Goal: Task Accomplishment & Management: Use online tool/utility

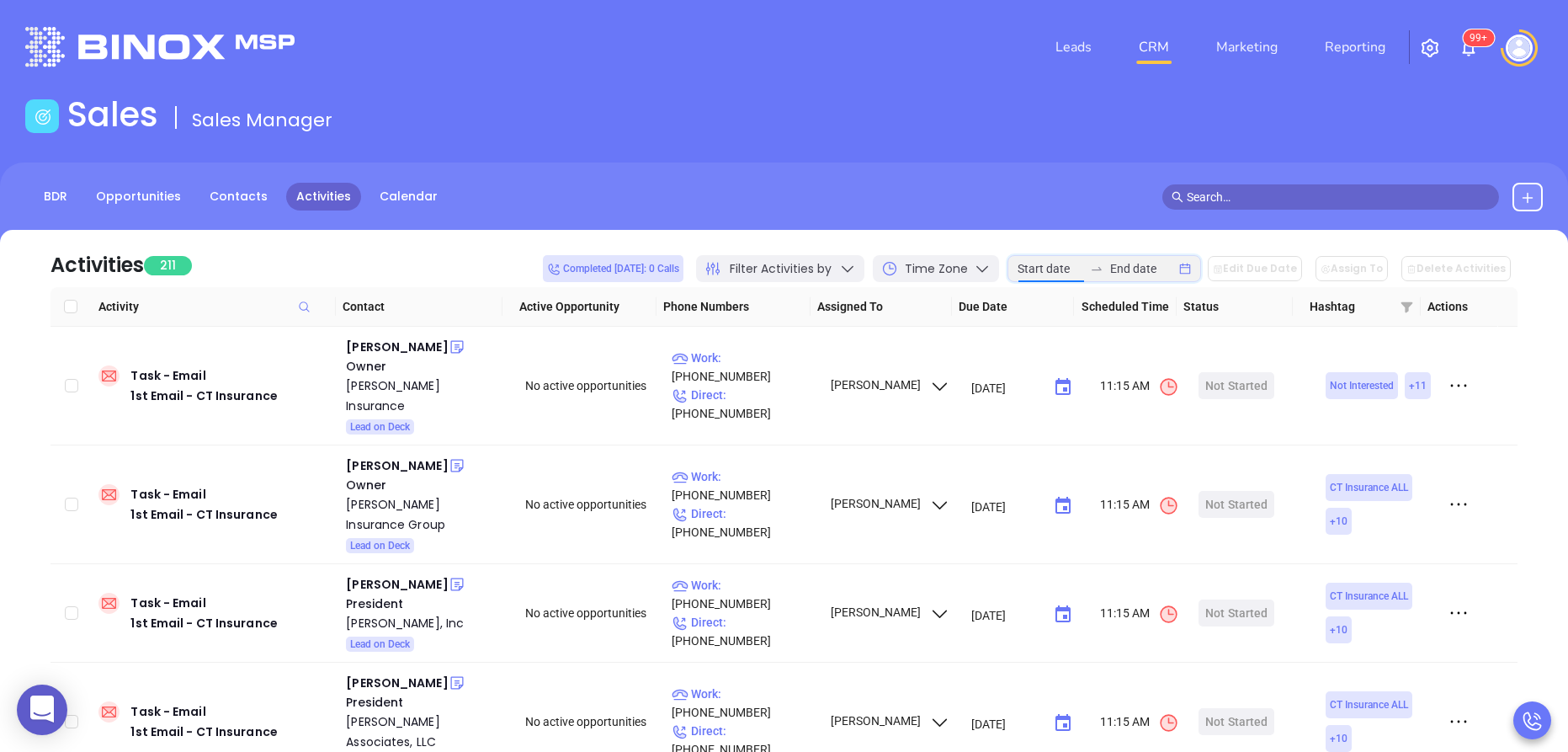
click at [1049, 272] on input at bounding box center [1050, 268] width 66 height 19
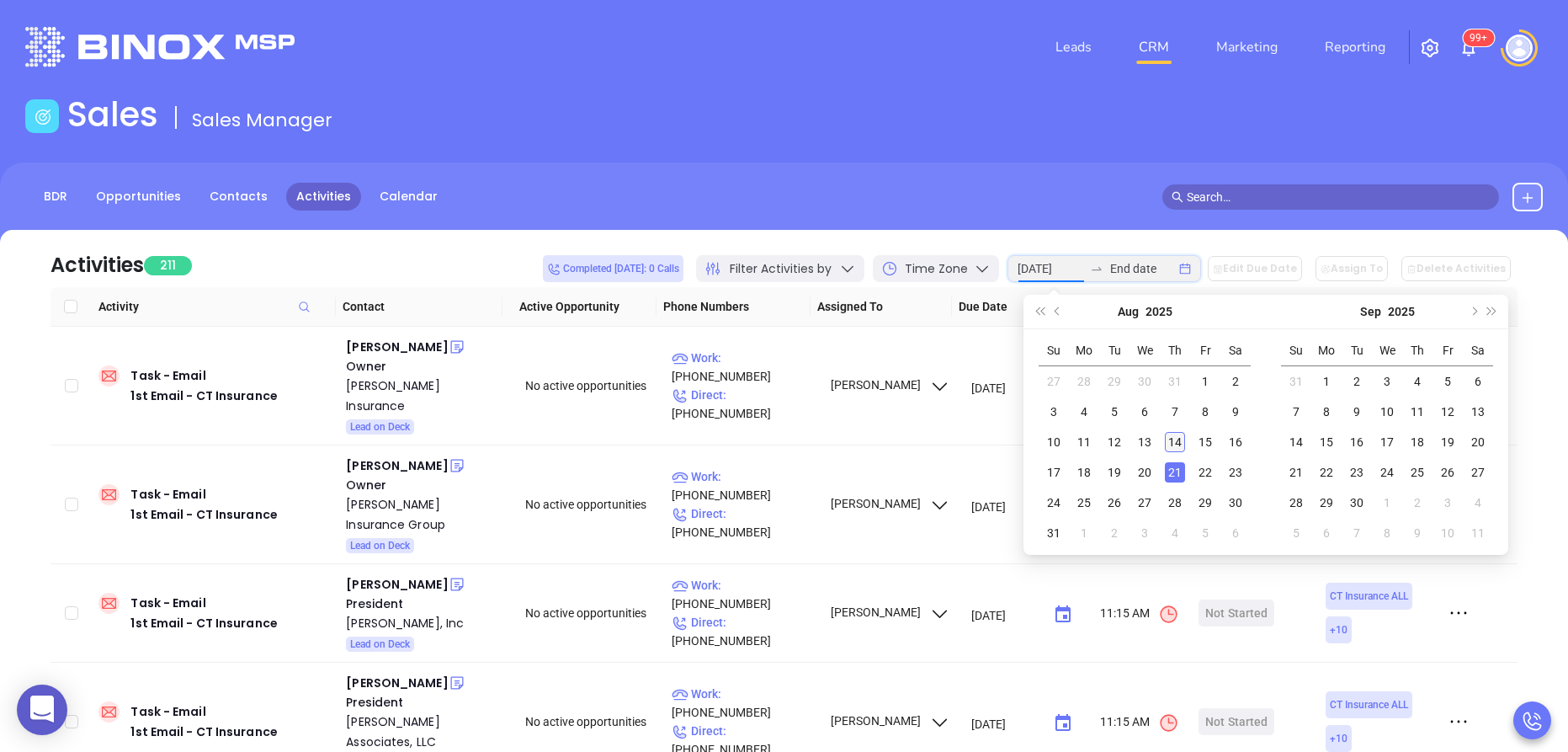
type input "2025-08-14"
click at [1174, 441] on div "14" at bounding box center [1175, 442] width 20 height 20
type input "2025-08-14"
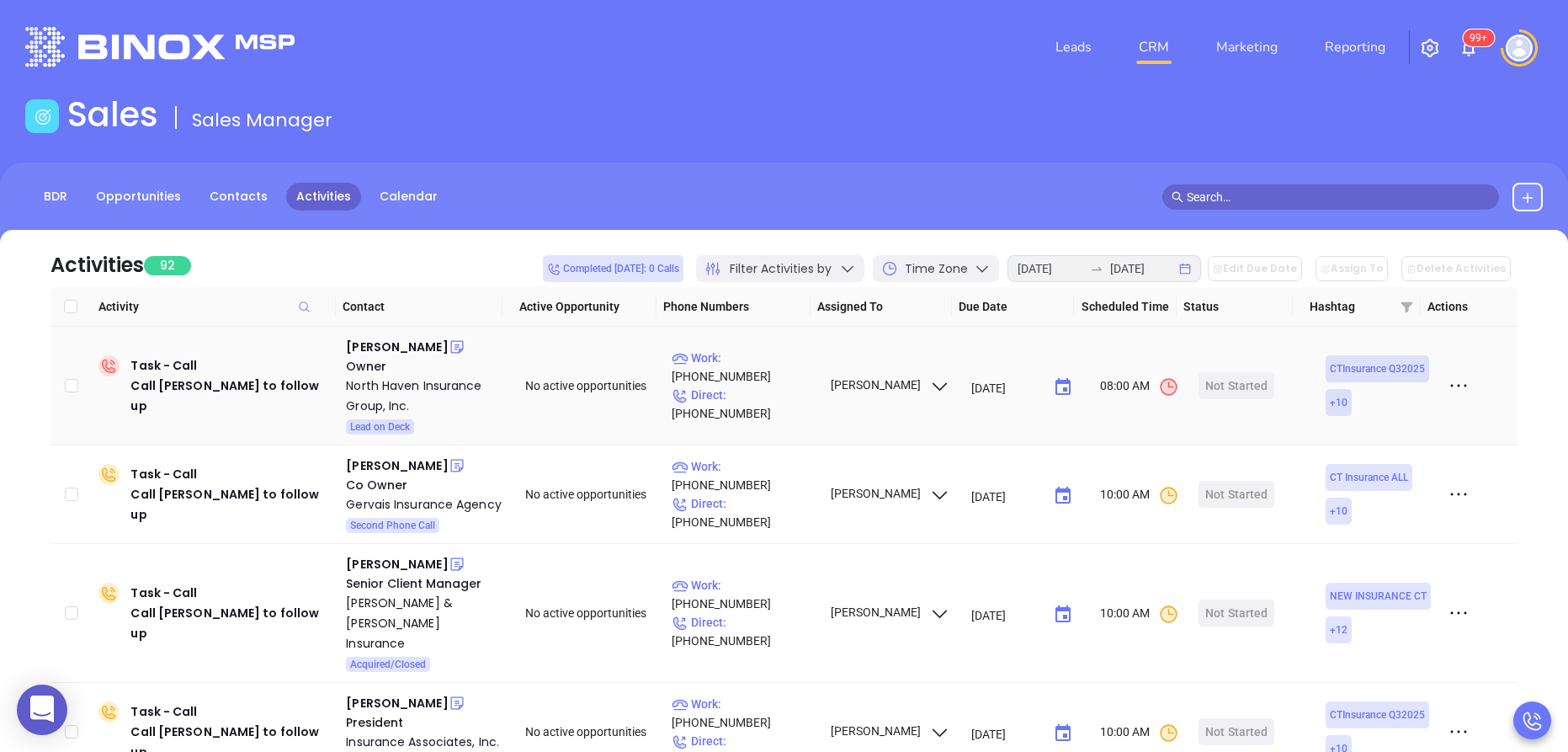
click at [462, 350] on icon at bounding box center [460, 351] width 3 height 3
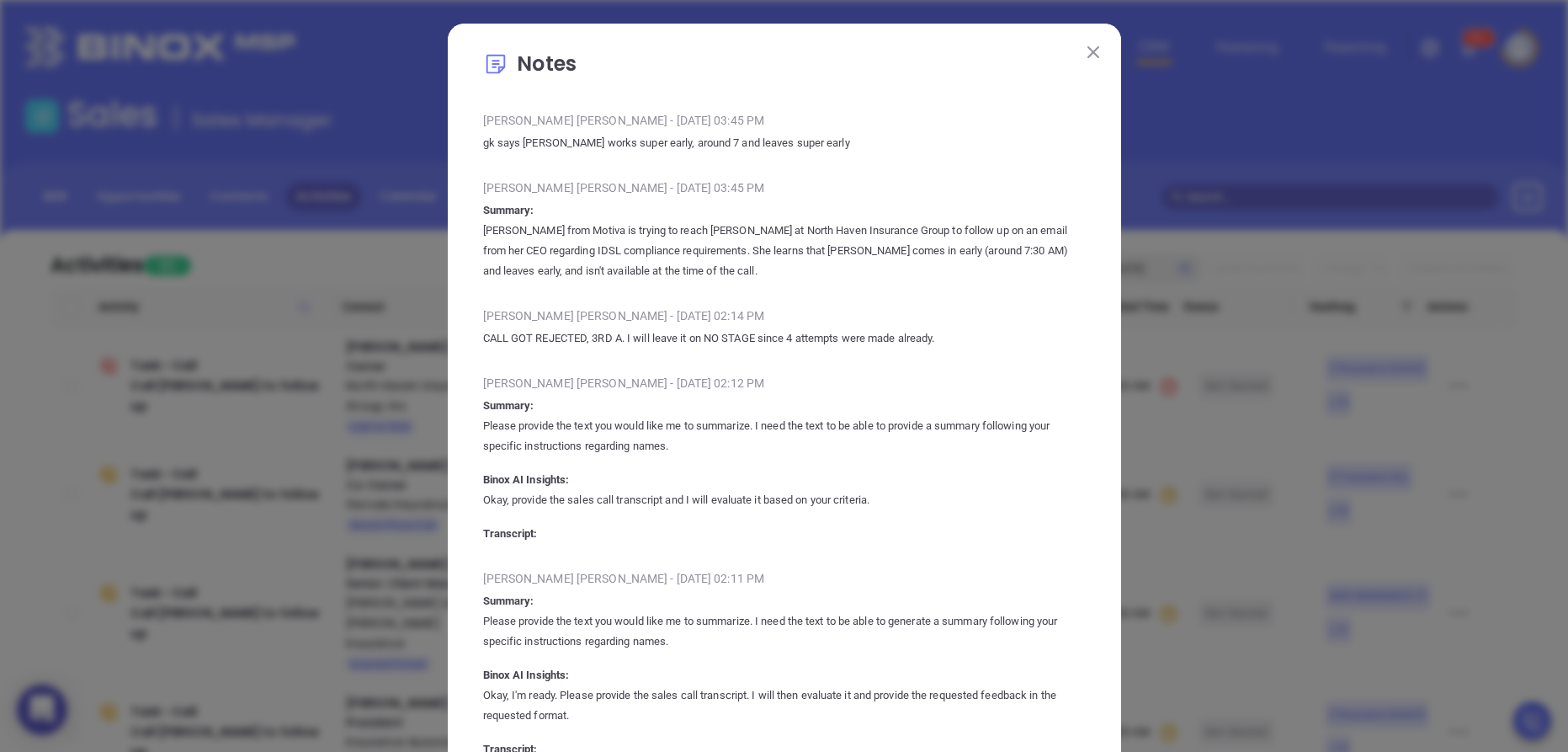
click at [1087, 44] on button at bounding box center [1093, 51] width 22 height 22
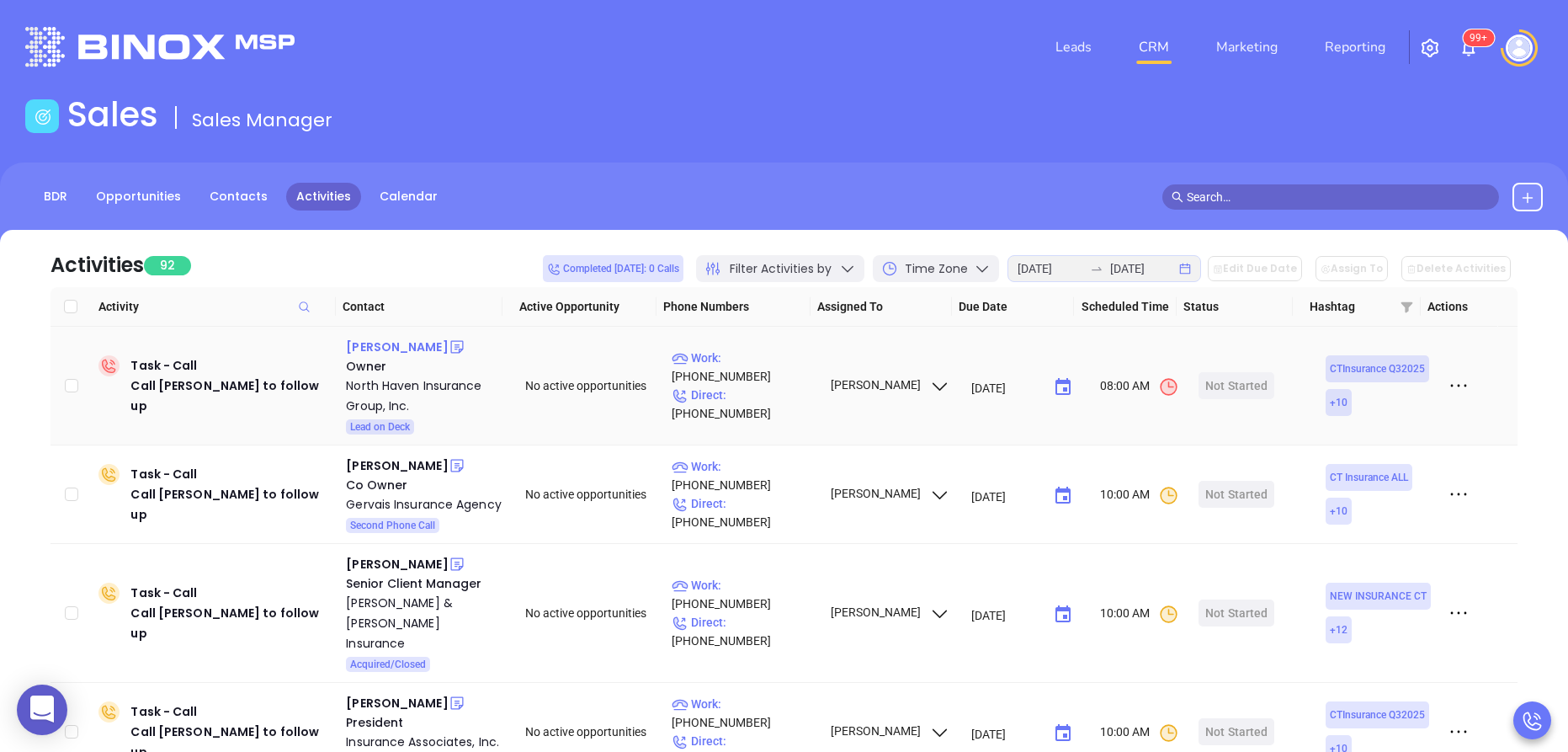
click at [403, 337] on div "Gene Cofrancesco" at bounding box center [397, 347] width 102 height 20
click at [376, 412] on div "North Haven Insurance Group, Inc." at bounding box center [424, 396] width 156 height 40
click at [1210, 385] on div "Start Now" at bounding box center [1236, 385] width 53 height 27
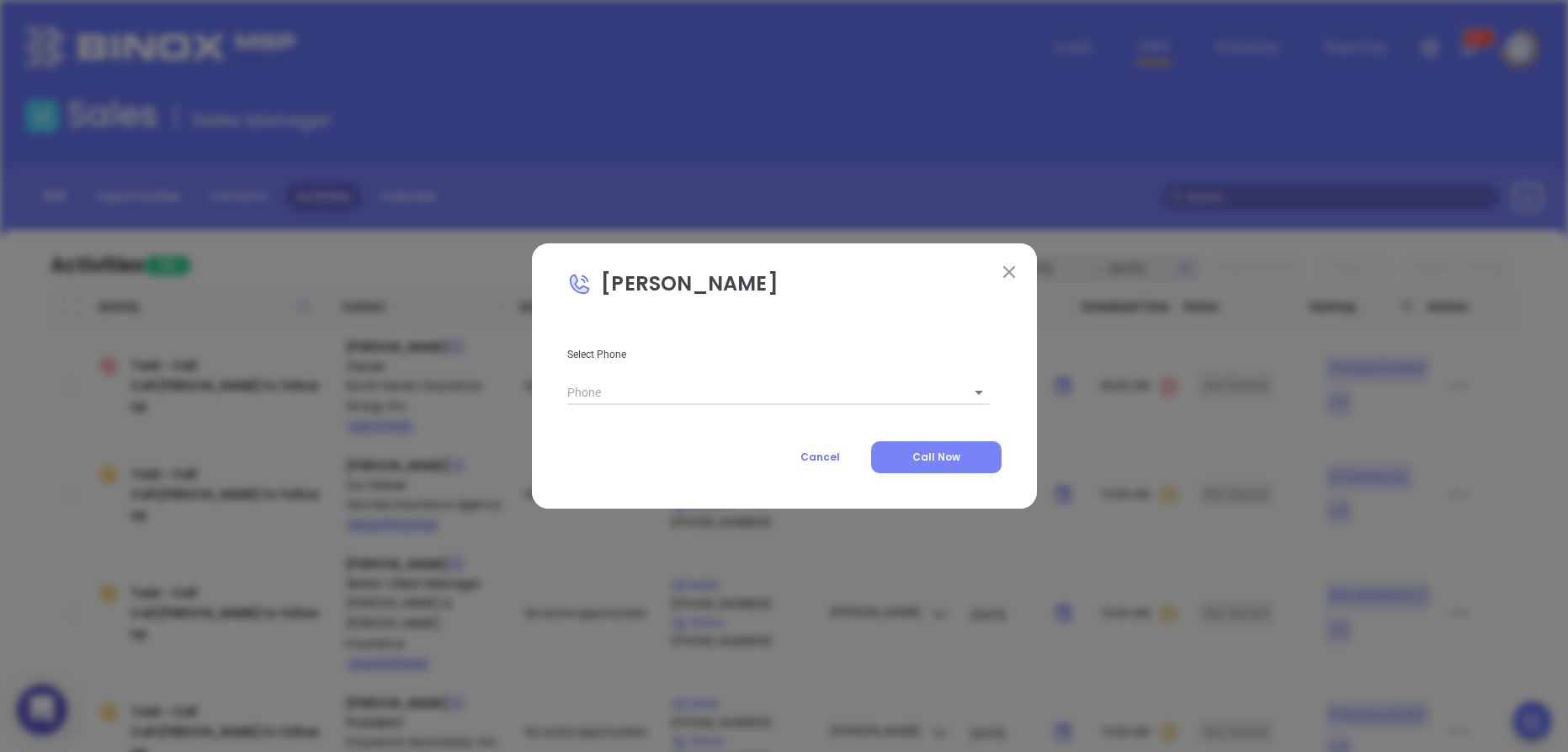
type input "(203) 288-8429"
type input "1"
click at [931, 453] on span "Call Now" at bounding box center [936, 457] width 48 height 14
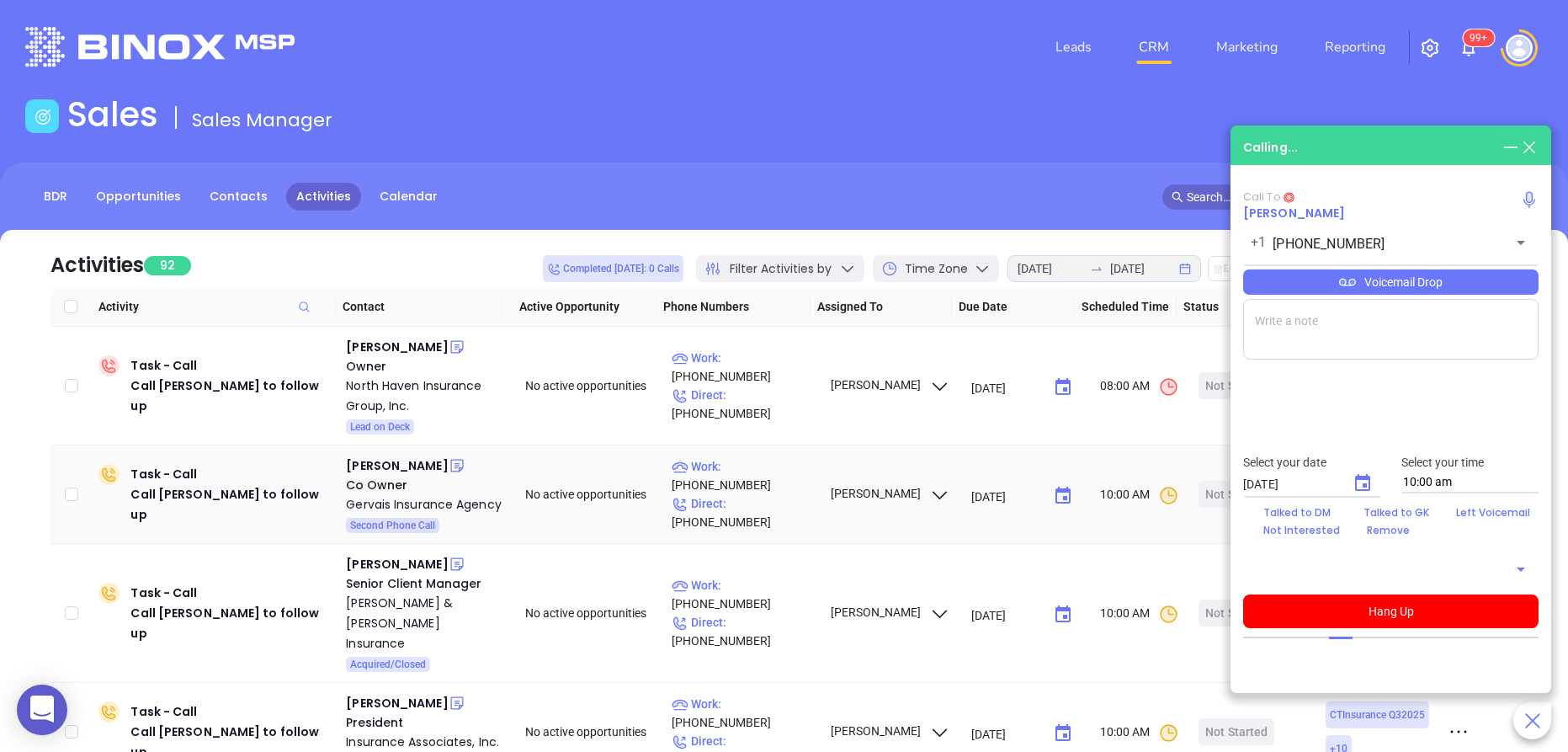
type input "(203) 288-8429"
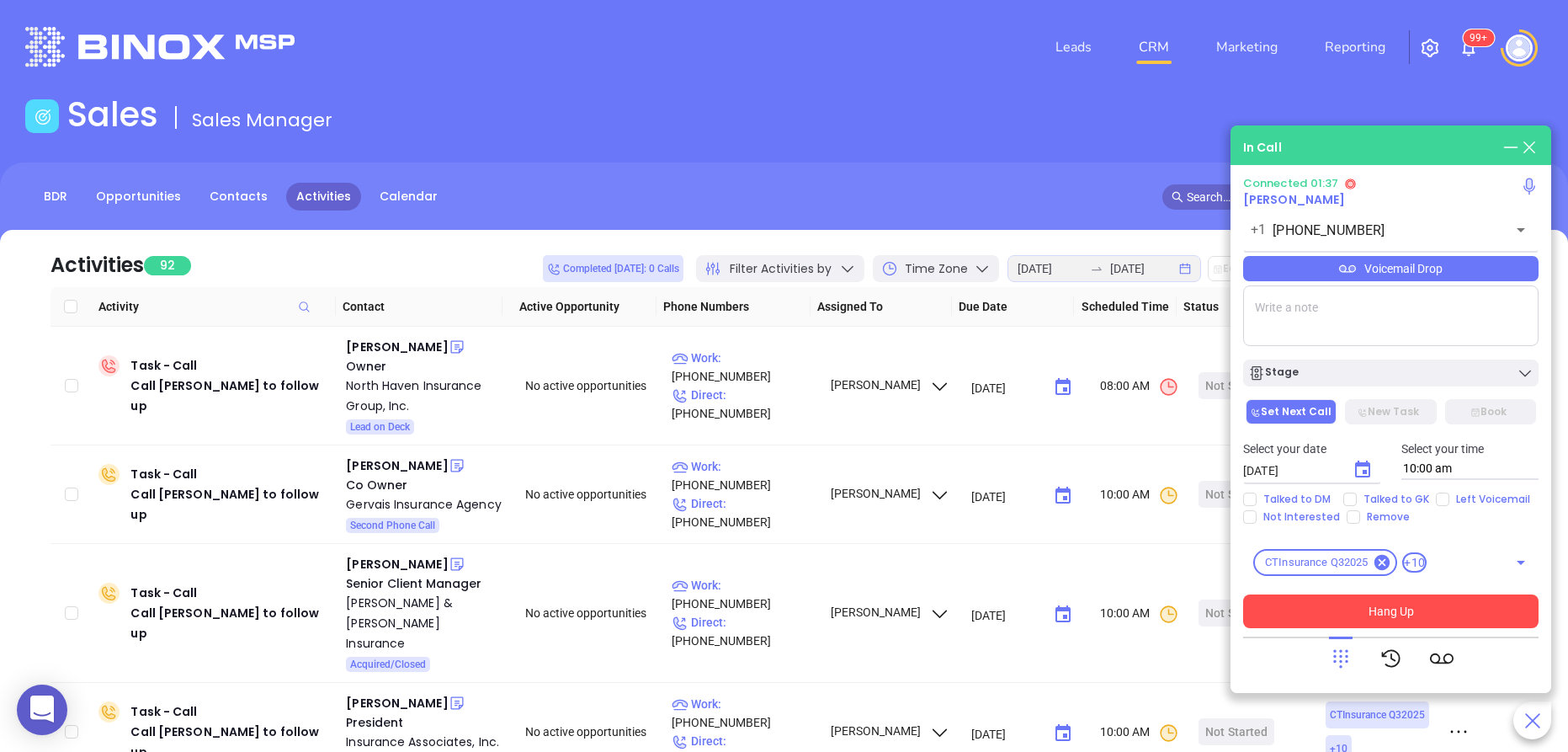
click at [1400, 617] on button "Hang Up" at bounding box center [1391, 612] width 296 height 34
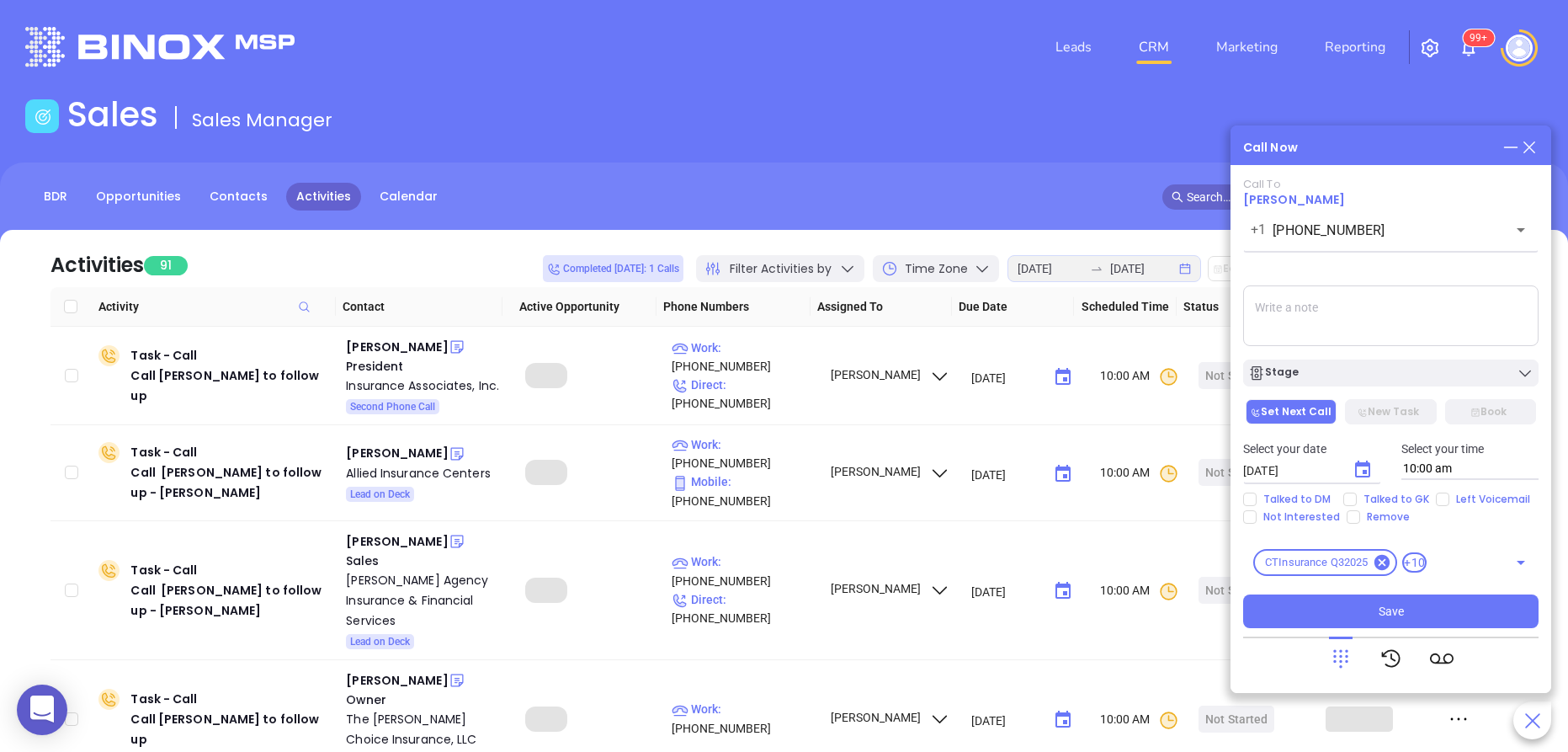
click at [1365, 382] on button "Stage" at bounding box center [1391, 373] width 296 height 27
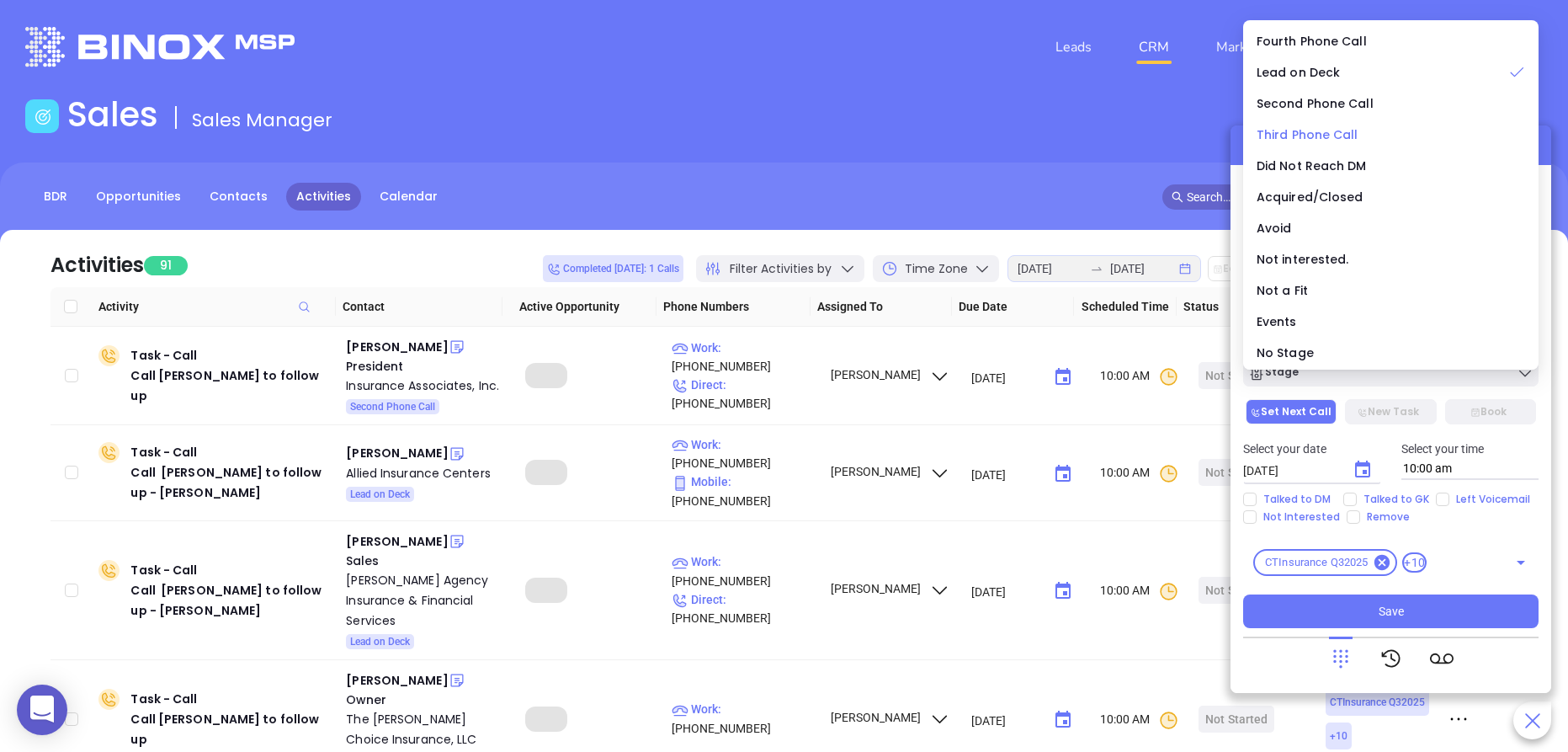
click at [1324, 126] on span "Third Phone Call" at bounding box center [1308, 134] width 102 height 17
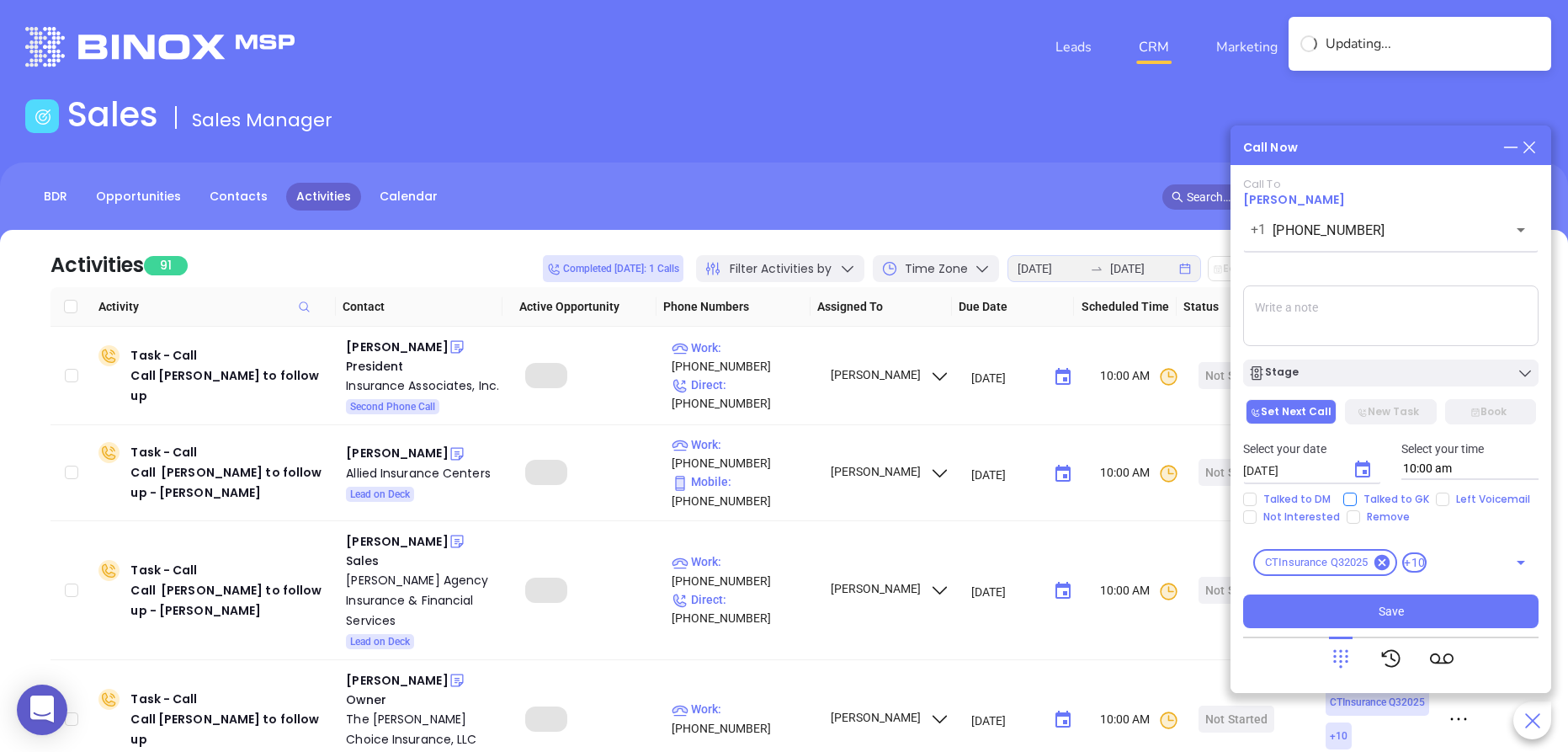
click at [1364, 499] on span "Talked to GK" at bounding box center [1396, 499] width 79 height 13
click at [1357, 499] on input "Talked to GK" at bounding box center [1349, 499] width 13 height 13
checkbox input "true"
click at [1361, 468] on icon "Choose date, selected date is Aug 15, 2025" at bounding box center [1363, 470] width 20 height 20
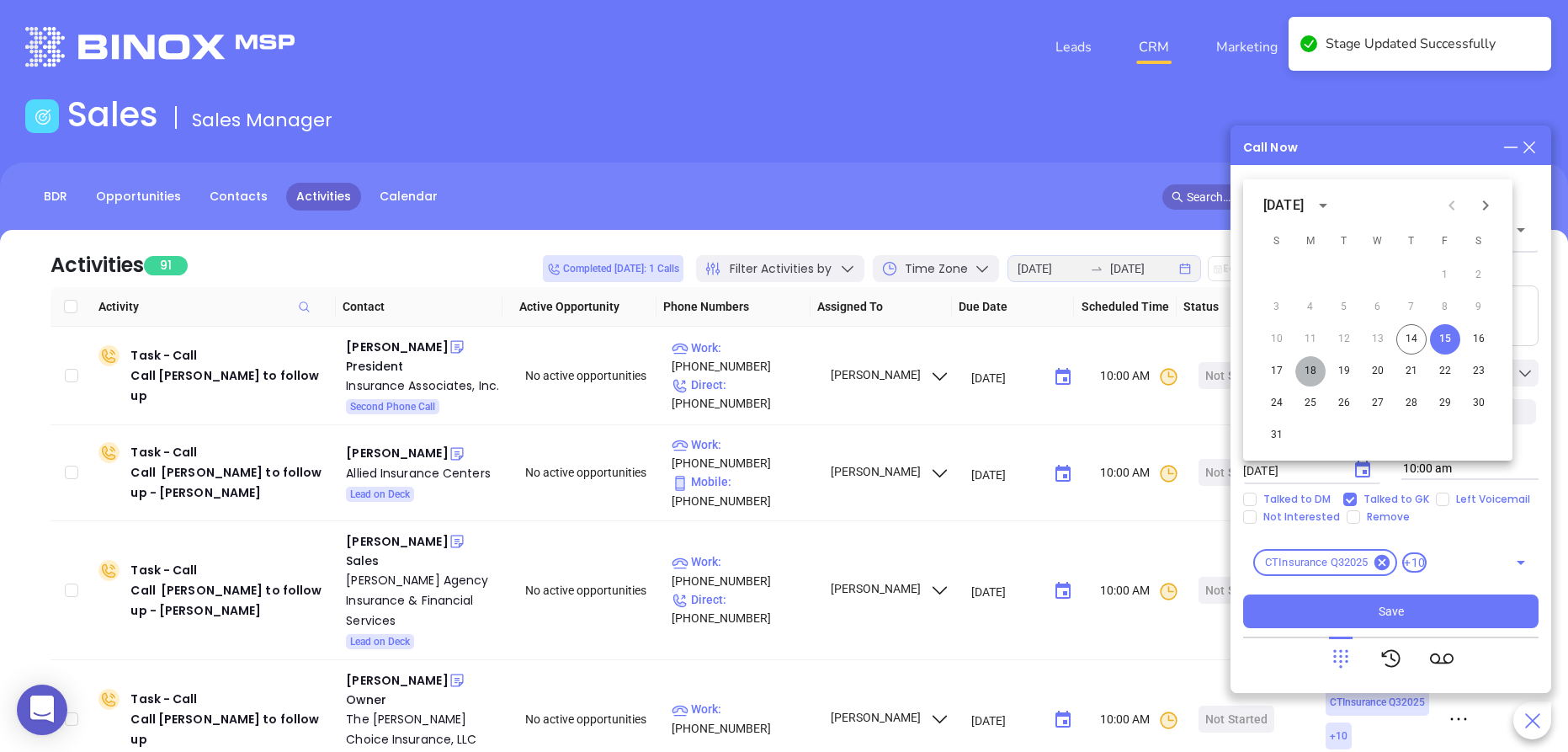
click at [1303, 370] on button "18" at bounding box center [1310, 371] width 30 height 30
type input "08/18/2025"
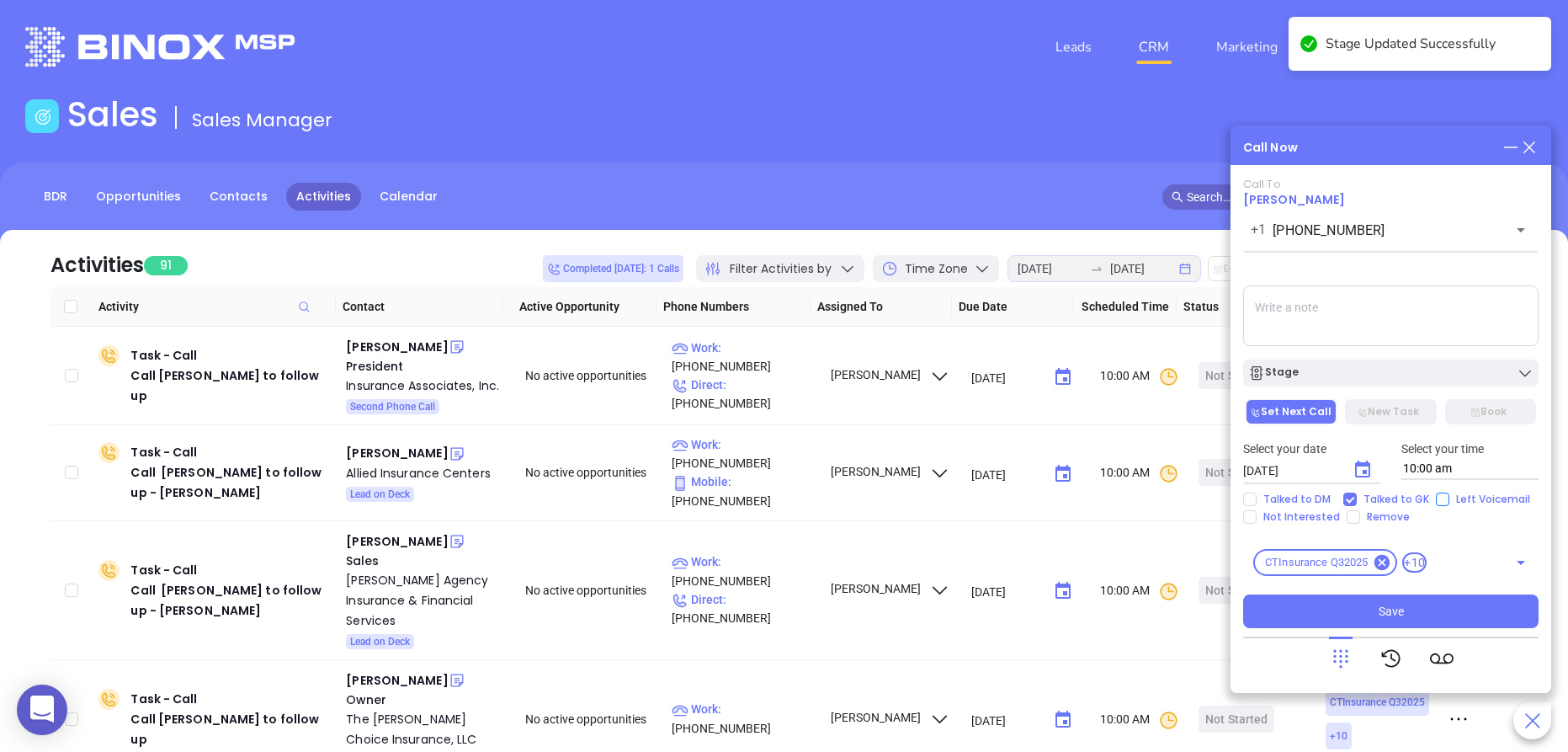
click at [1444, 499] on input "Left Voicemail" at bounding box center [1442, 499] width 13 height 13
checkbox input "true"
click at [1416, 623] on button "Save" at bounding box center [1391, 612] width 296 height 34
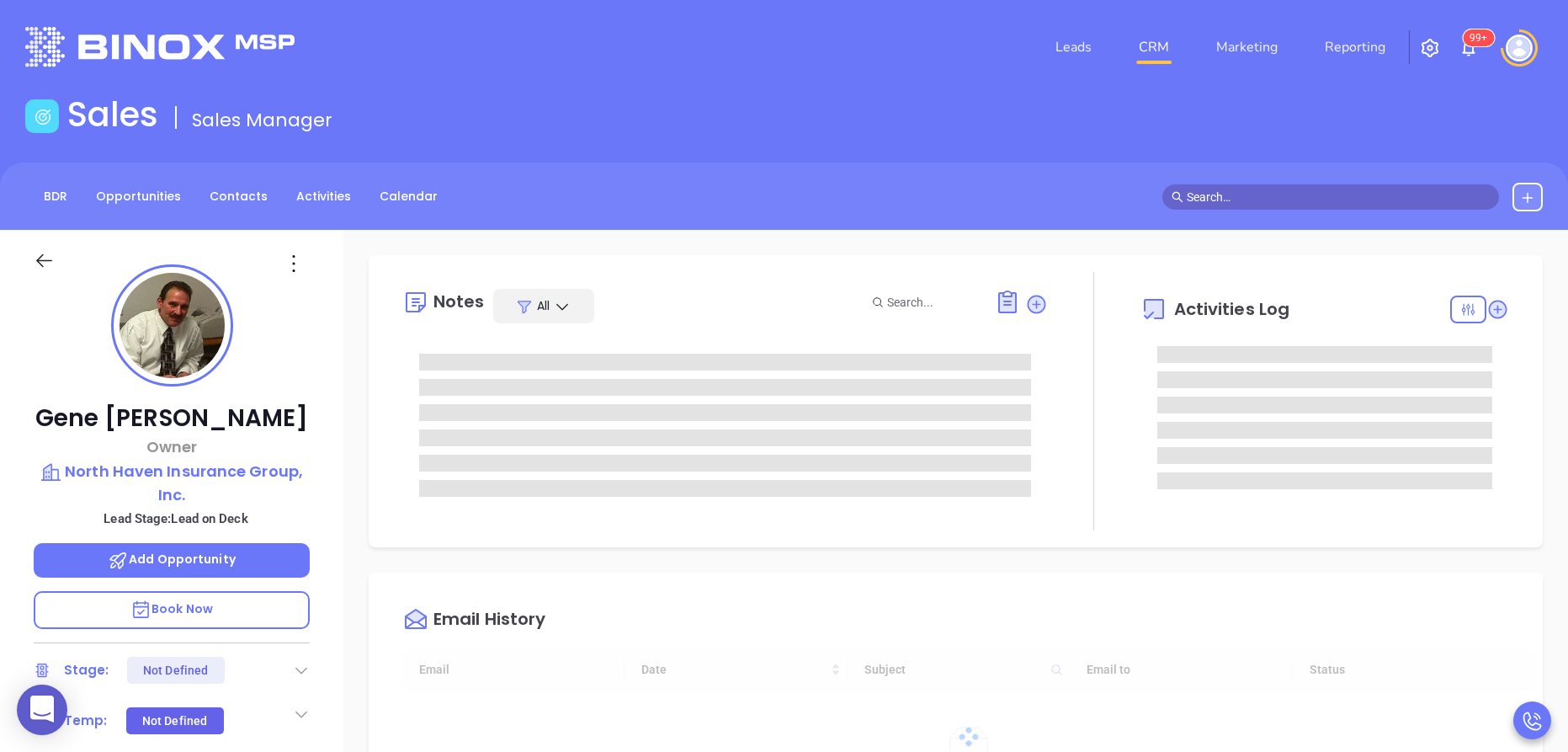
type input "10:00 am"
type input "08/15/2025"
type input "Anabell Dominguez"
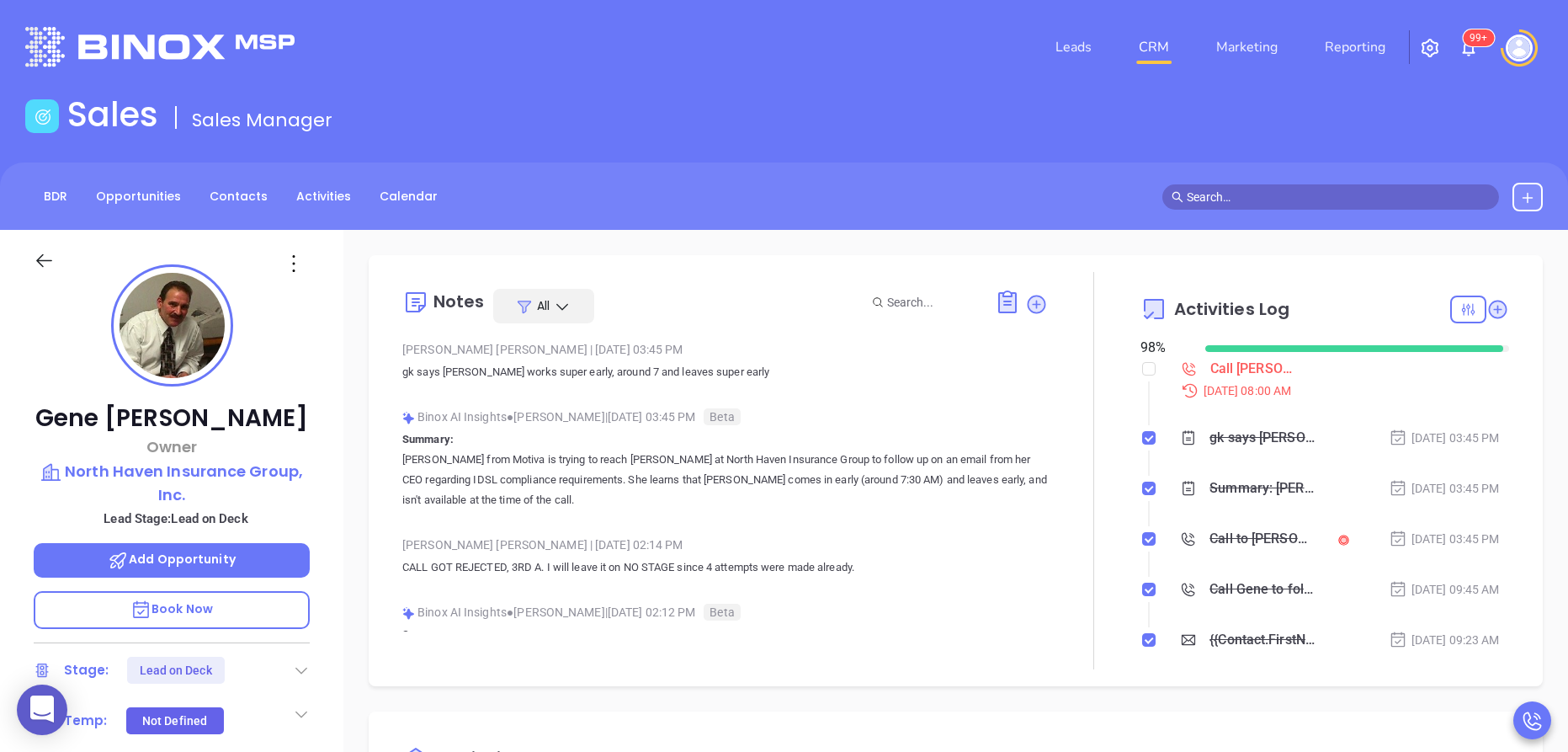
click at [195, 605] on span "Book Now" at bounding box center [172, 609] width 83 height 17
click at [1489, 314] on icon at bounding box center [1498, 309] width 19 height 19
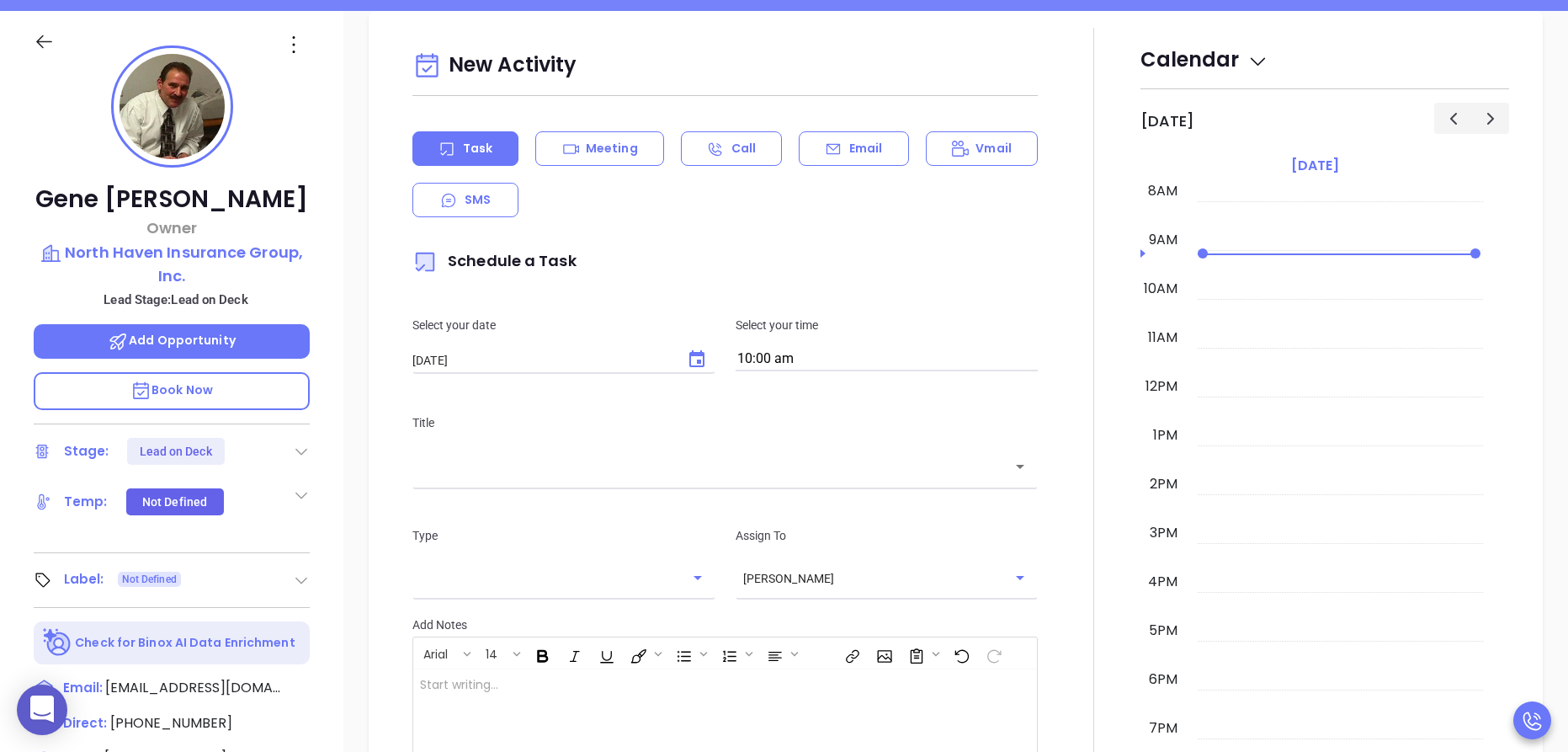
scroll to position [230, 0]
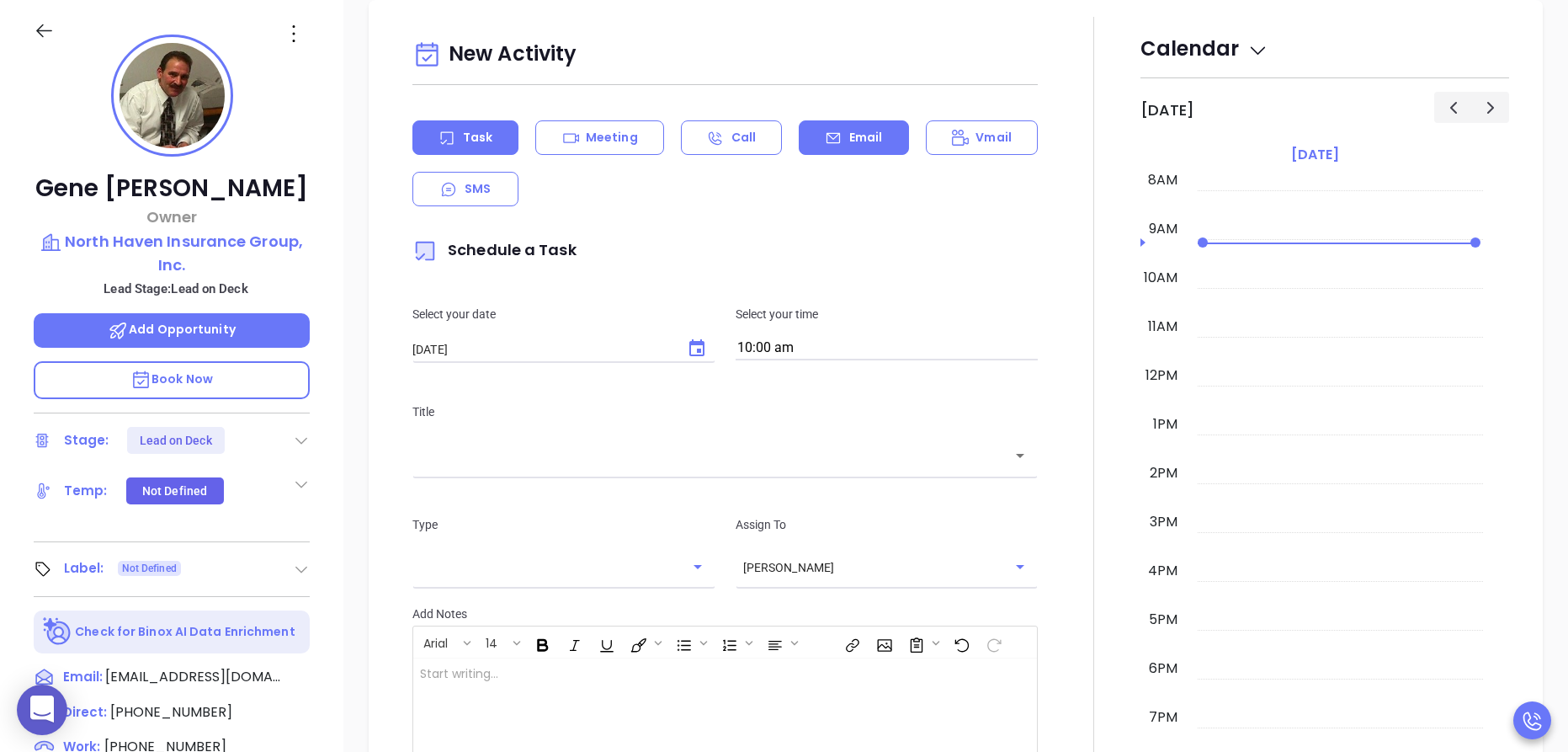
click at [826, 149] on div "Email" at bounding box center [852, 137] width 109 height 35
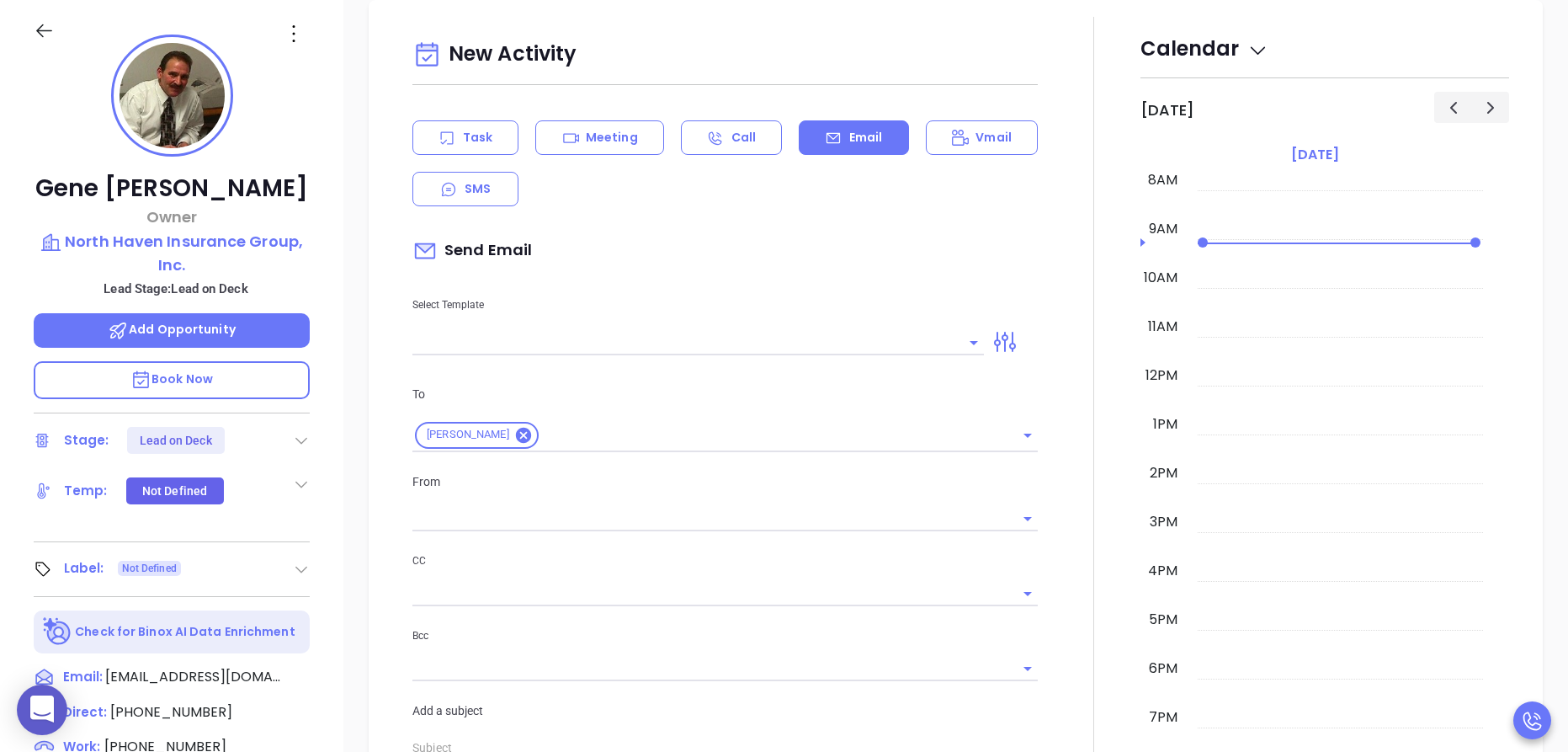
type input "[PERSON_NAME]"
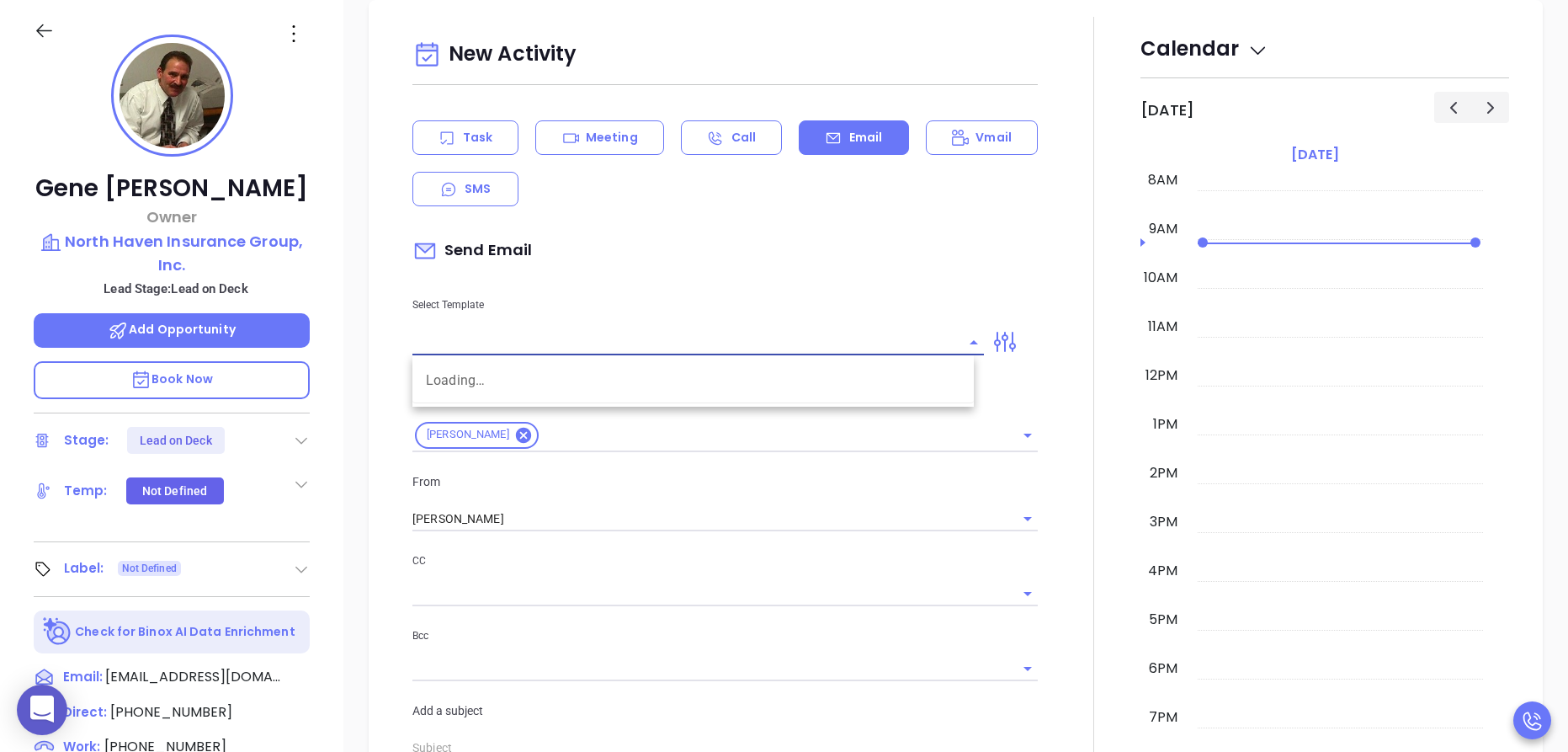
click at [496, 345] on input "text" at bounding box center [686, 342] width 547 height 24
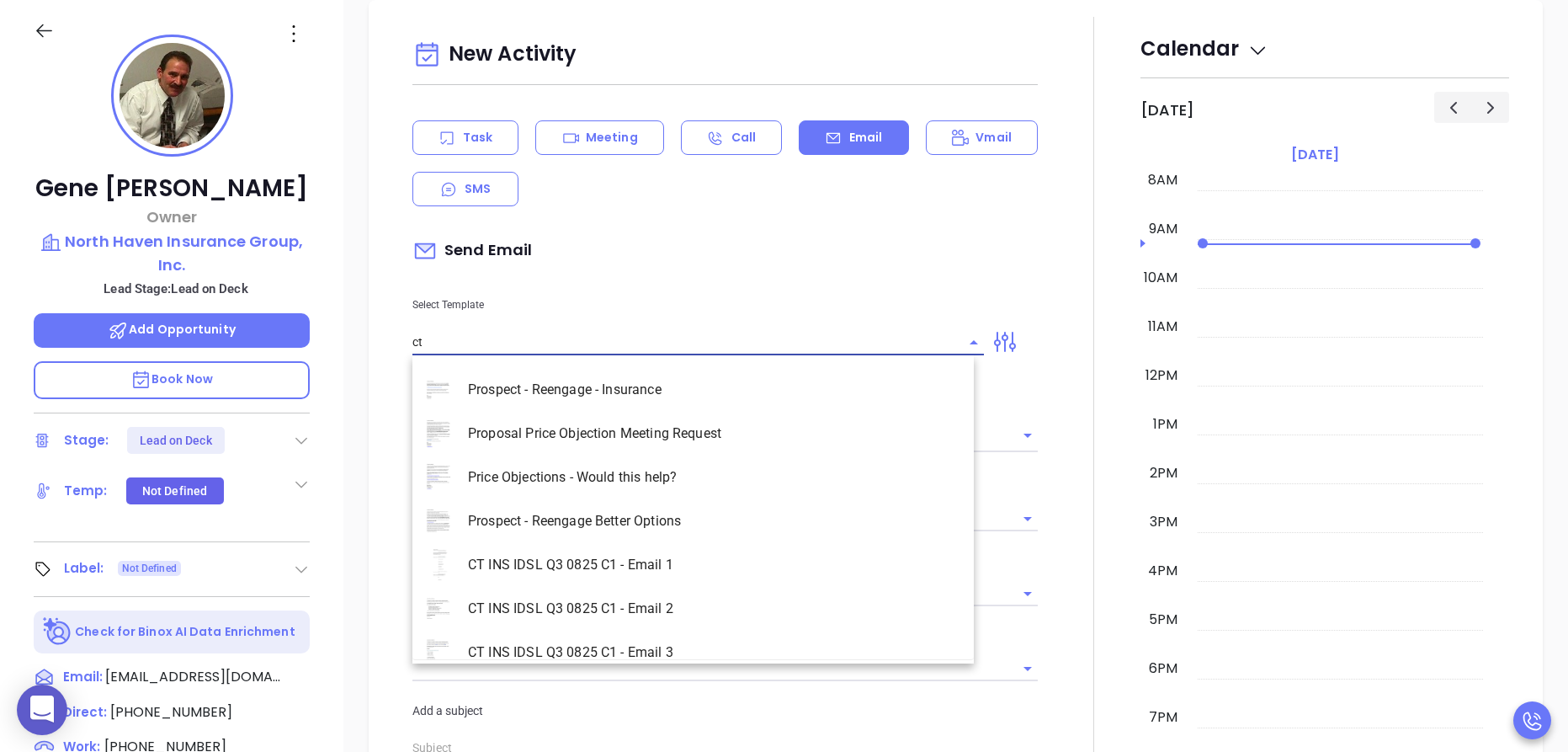
scroll to position [238, 0]
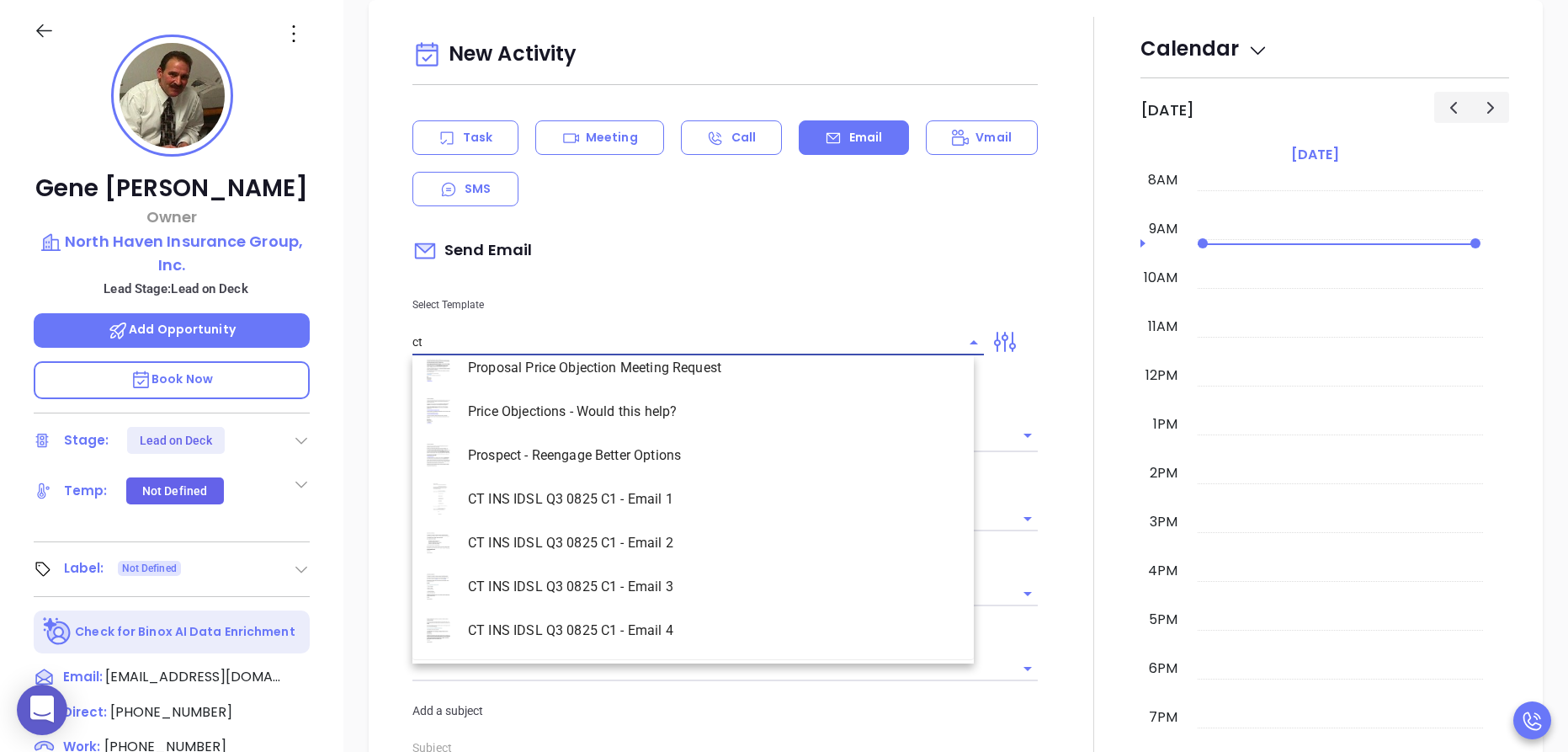
click at [708, 588] on li "CT INS IDSL Q3 0825 C1 - Email 3" at bounding box center [694, 587] width 562 height 44
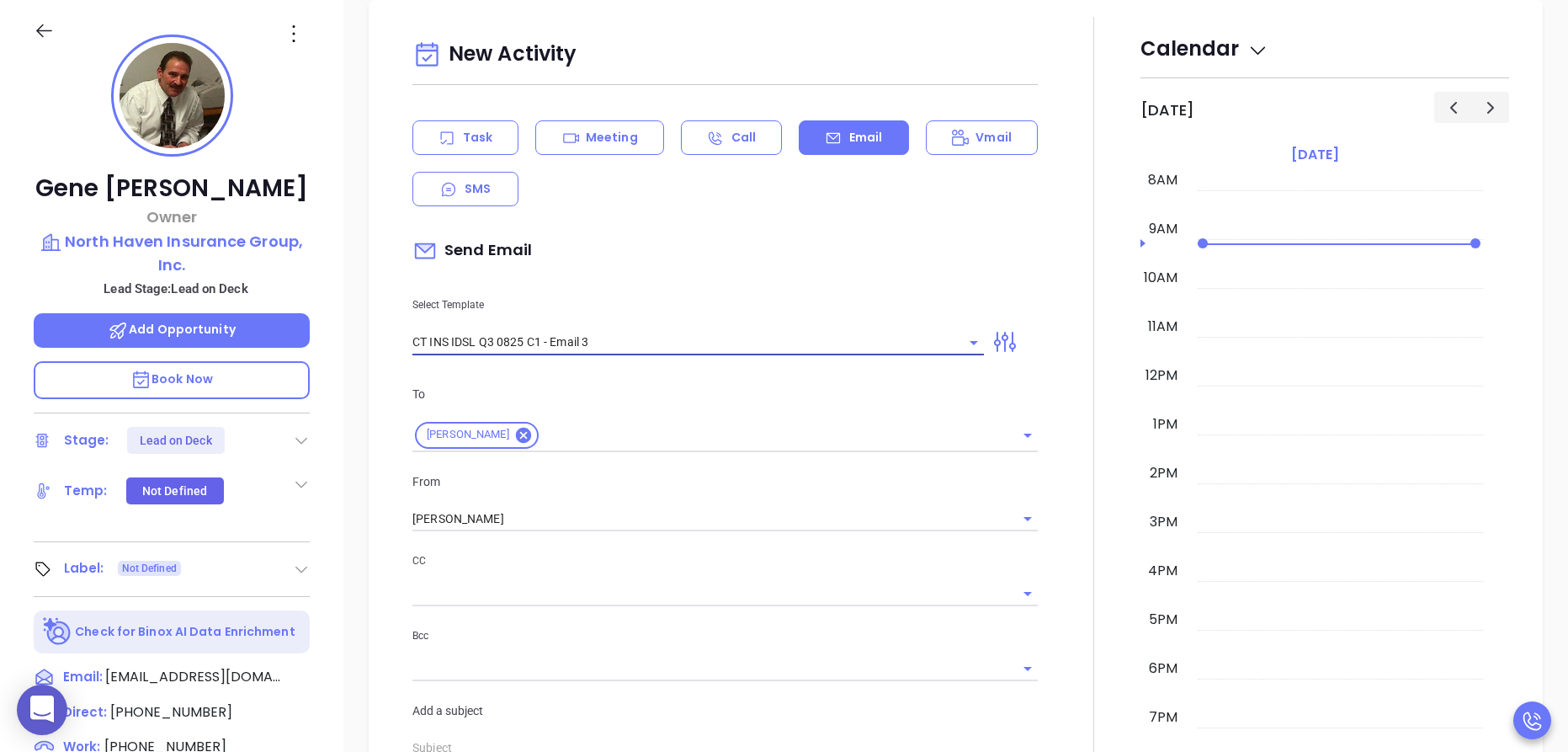
type input "CT INS IDSL Q3 0825 C1 - Email 3"
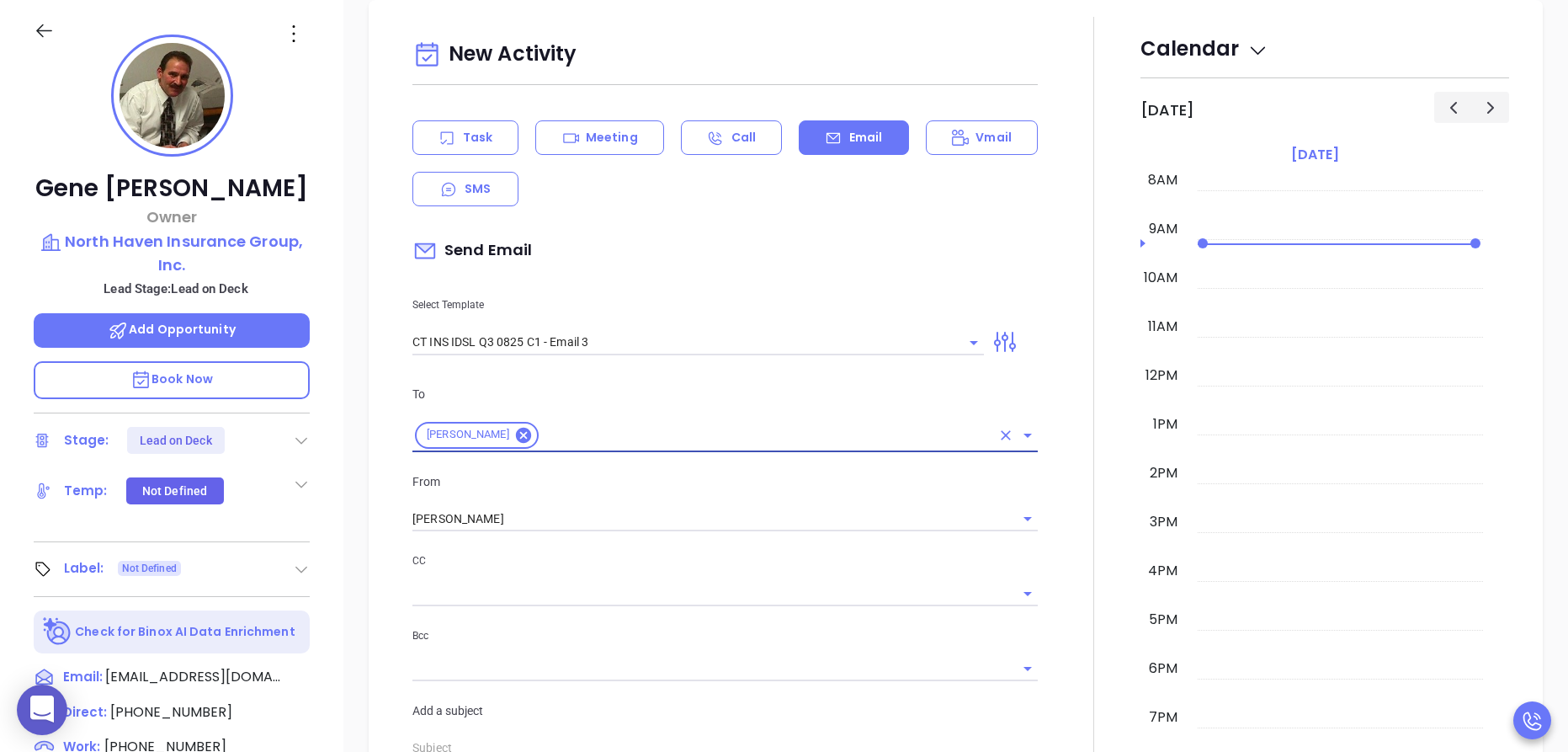
type input "Gene, could your agency survive a data breach?"
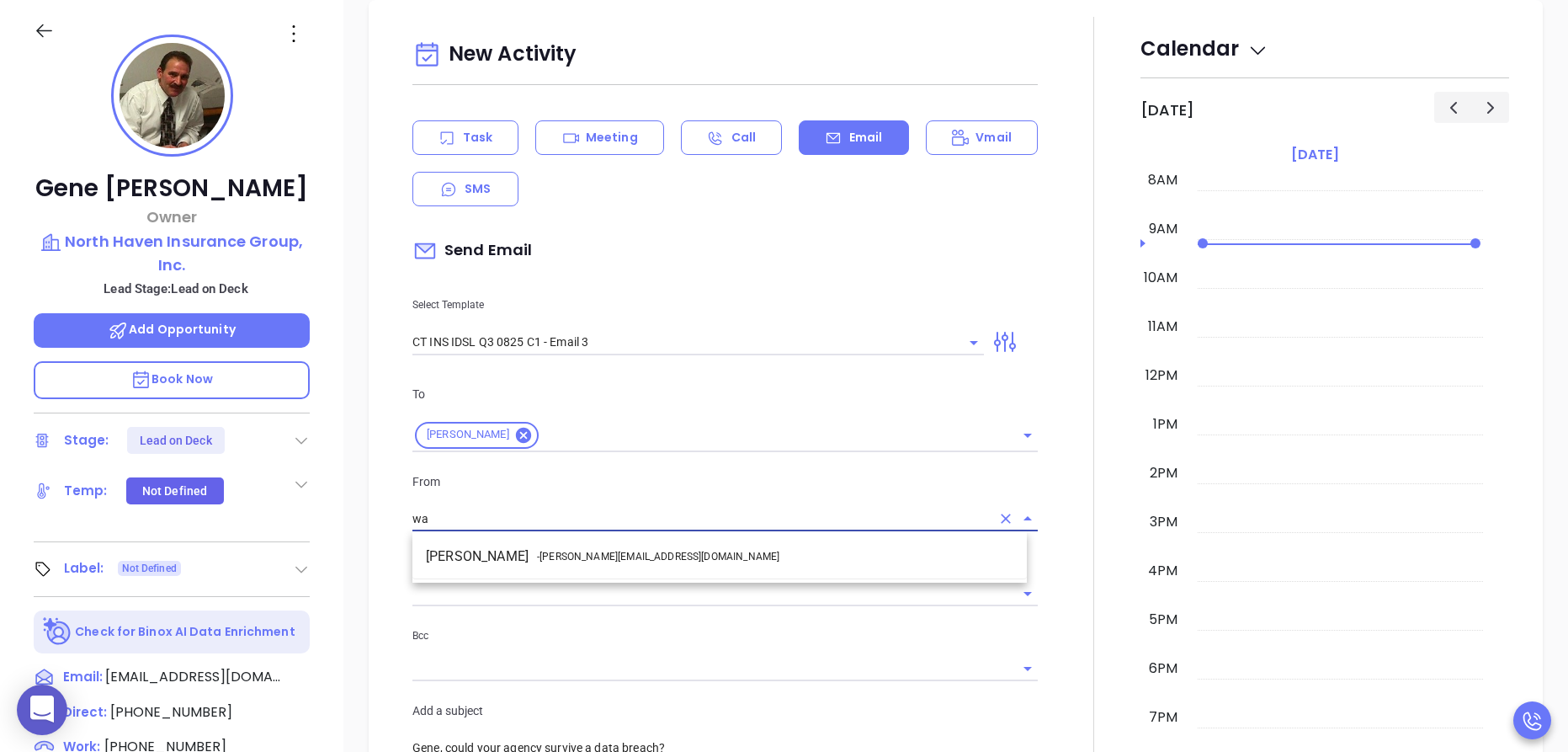
click at [663, 566] on li "Walter Contreras - walter@motiva.net" at bounding box center [720, 557] width 615 height 30
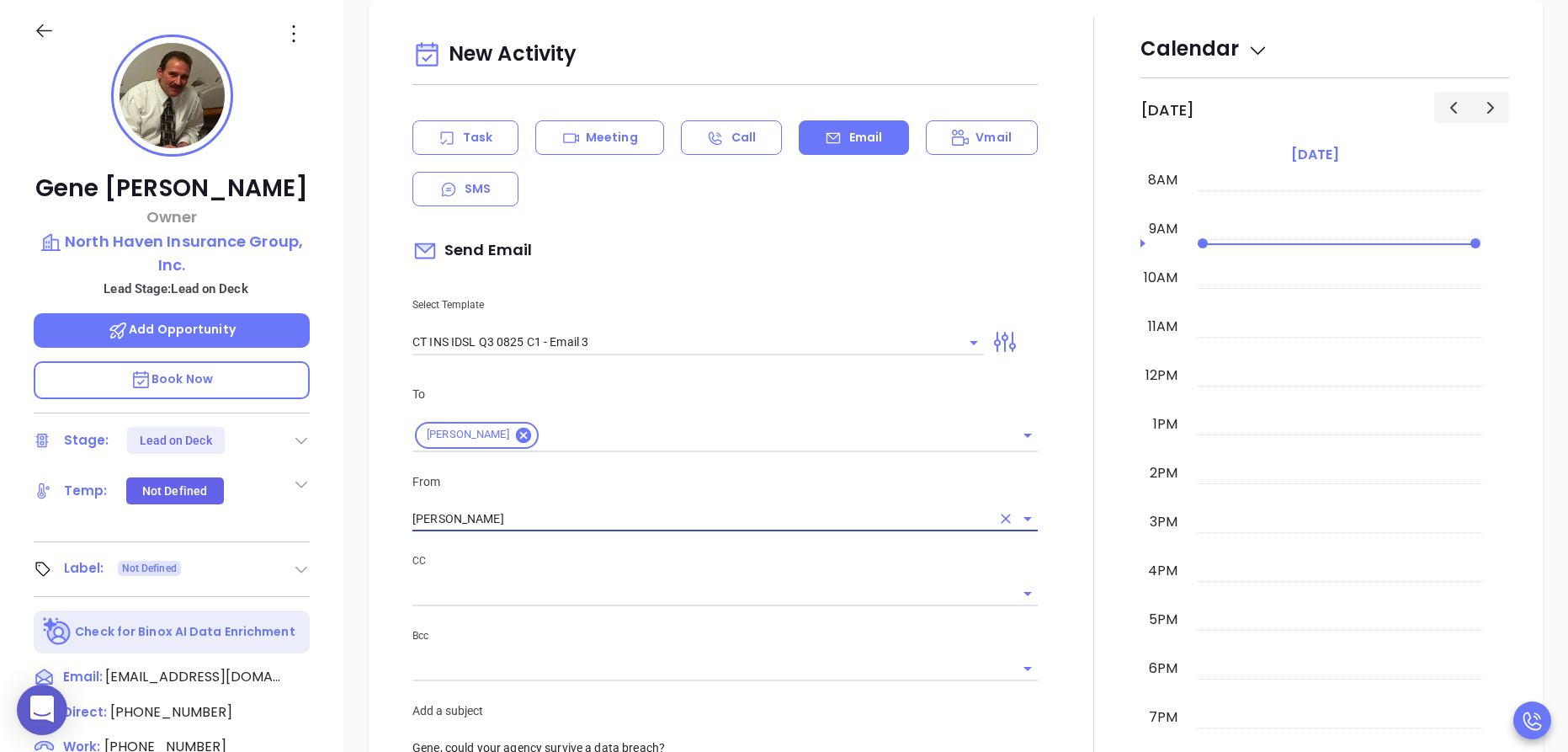
type input "Walter Contreras"
click at [1048, 515] on div at bounding box center [1094, 743] width 93 height 1453
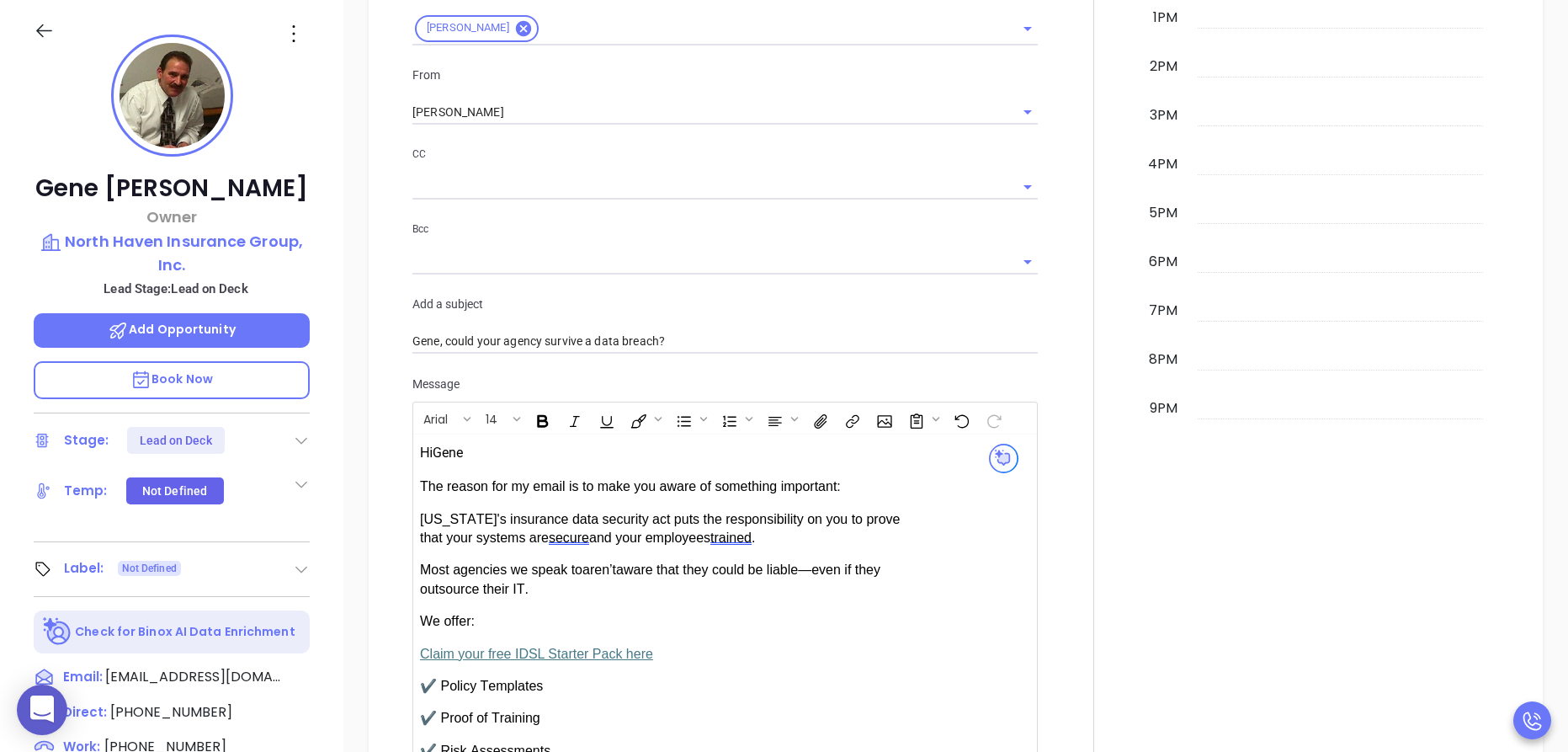
scroll to position [1188, 0]
click at [1048, 496] on div at bounding box center [1094, 339] width 93 height 1453
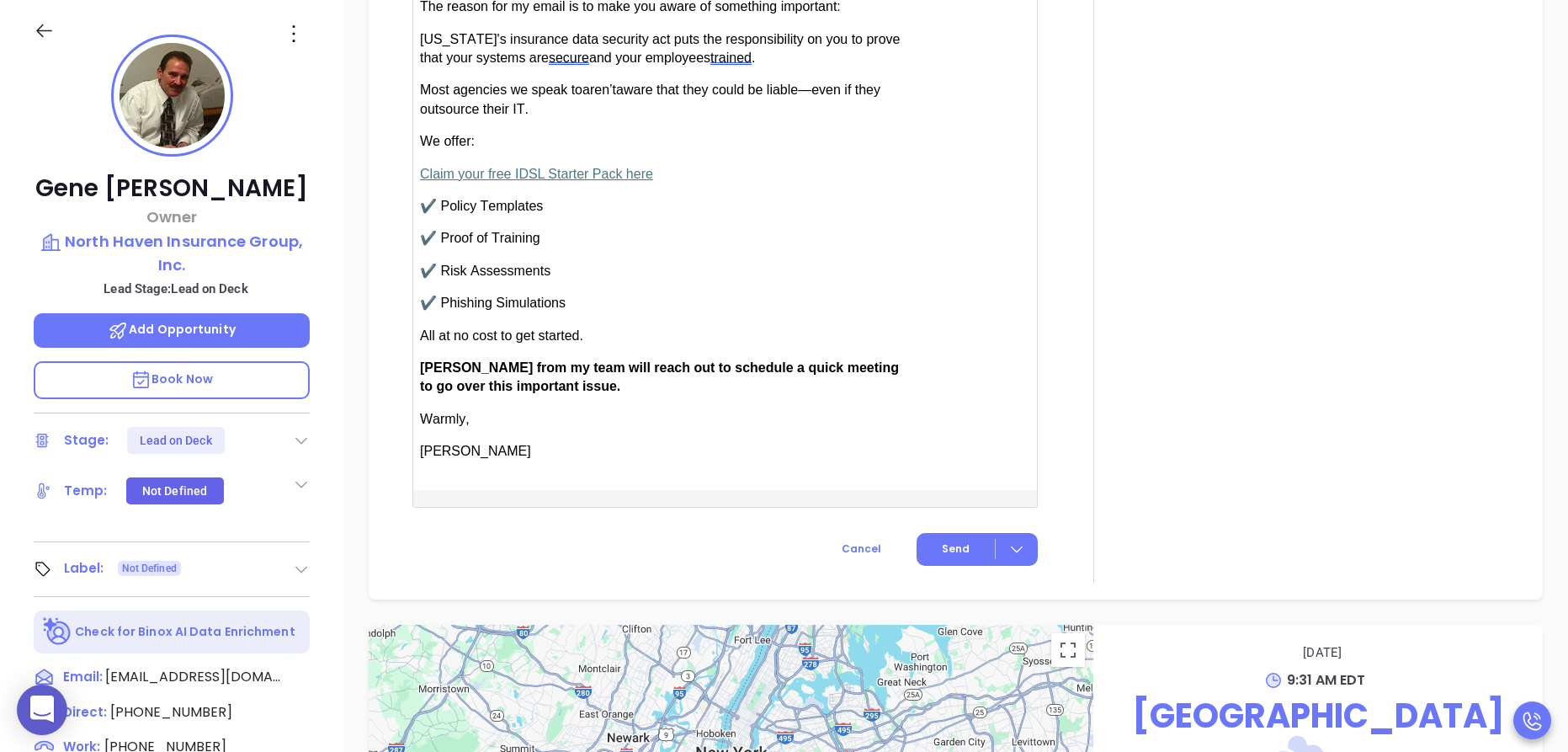
scroll to position [1693, 0]
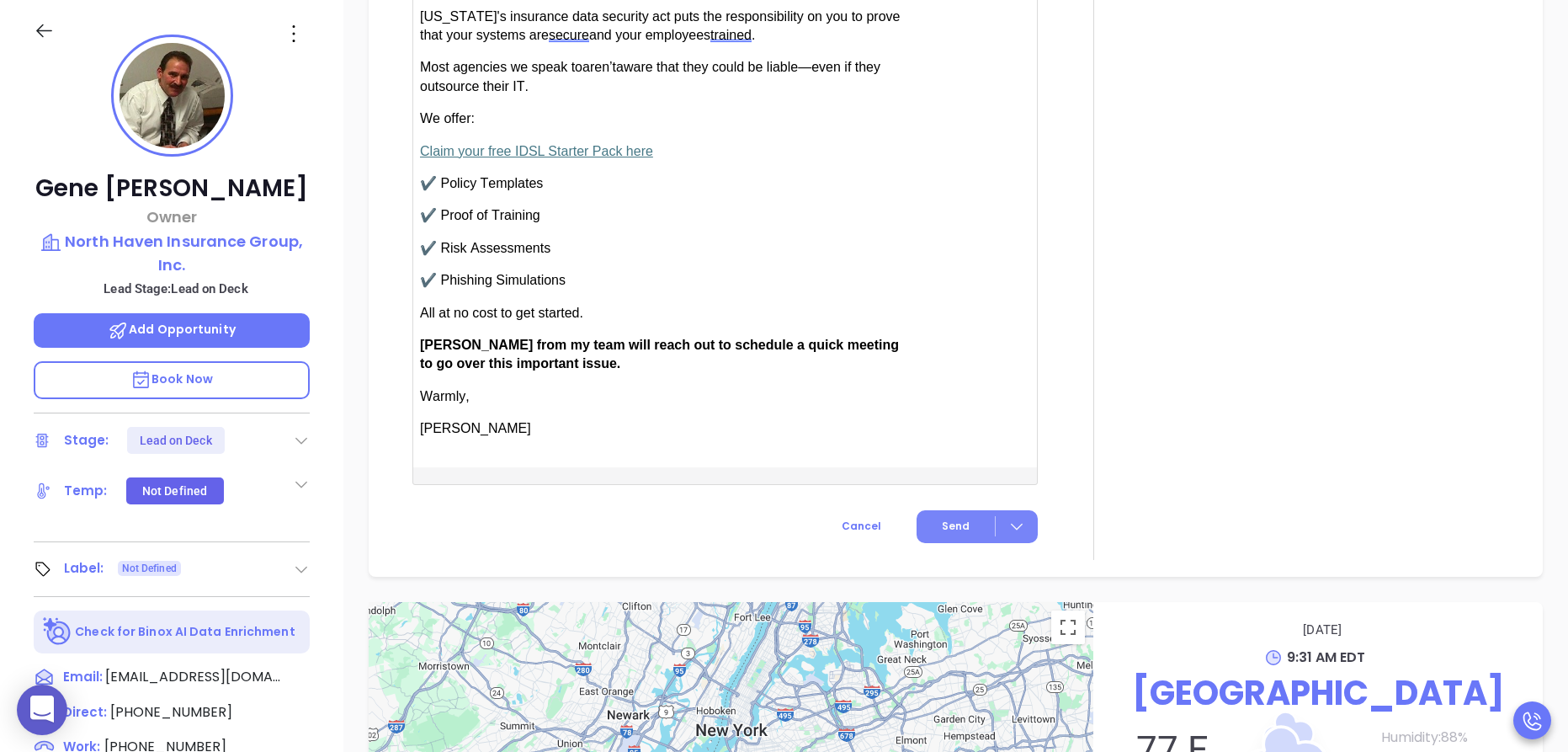
click at [942, 519] on span "Send" at bounding box center [956, 526] width 28 height 15
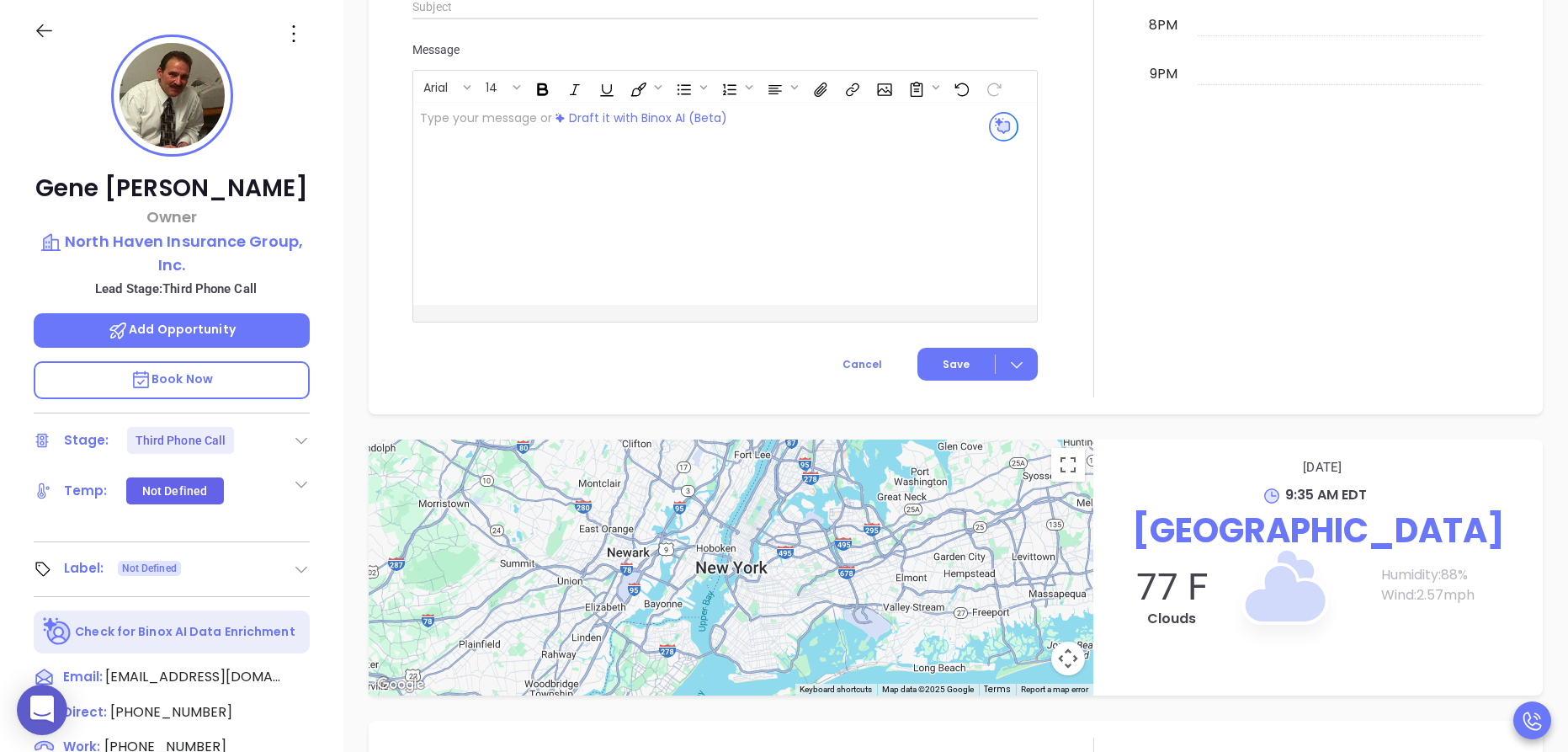
scroll to position [1663, 0]
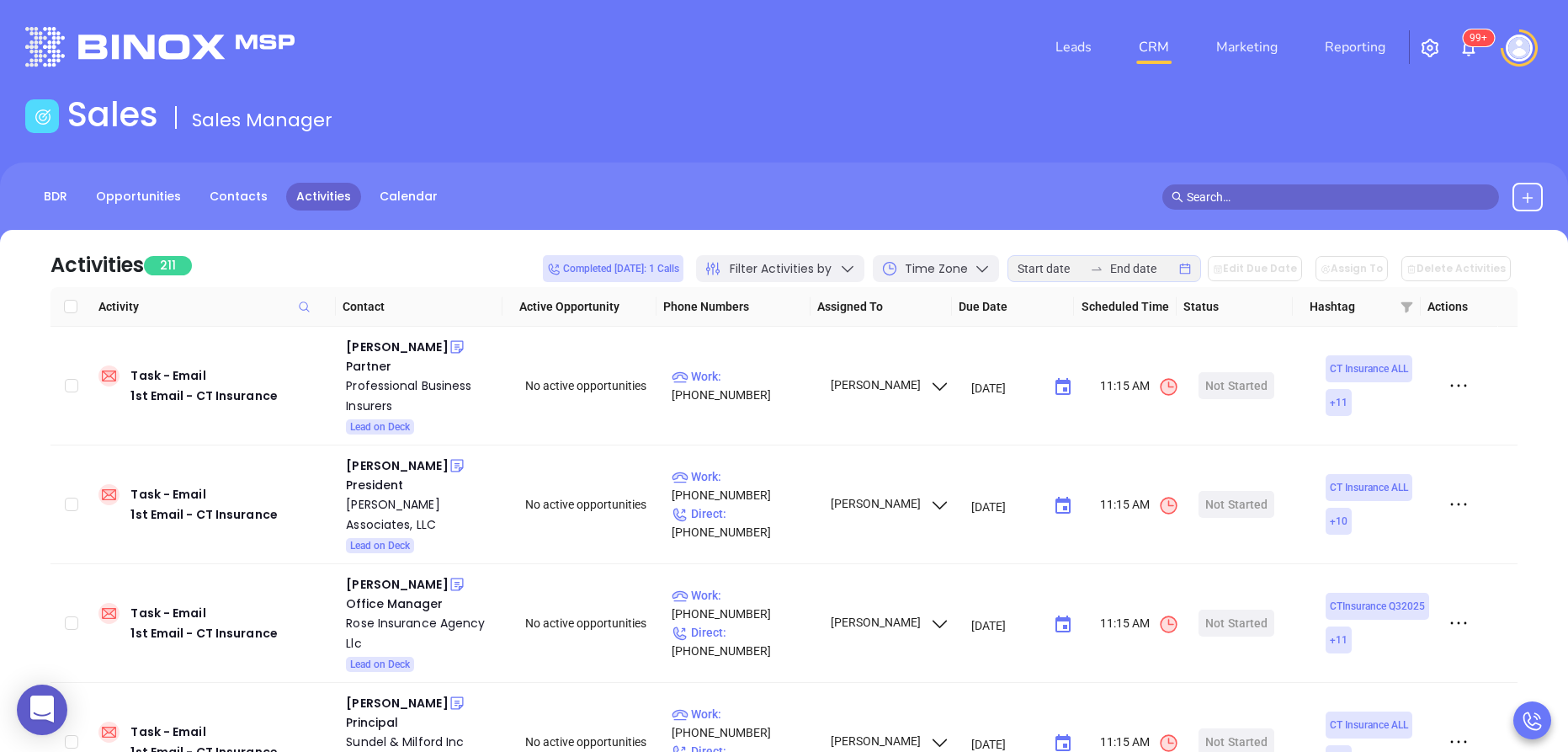
click at [853, 267] on div "Filter Activities by" at bounding box center [781, 268] width 168 height 27
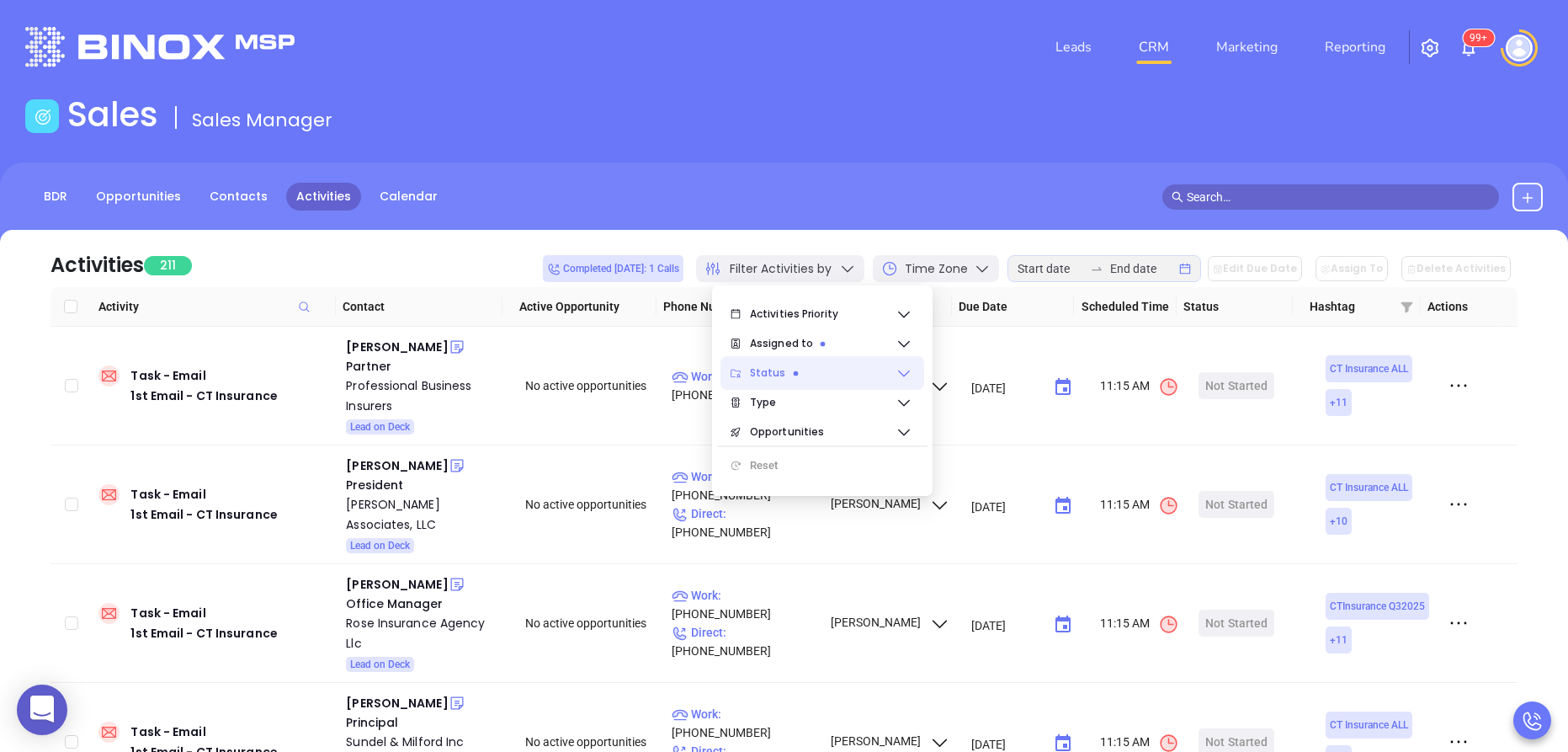
click at [855, 374] on span "Status" at bounding box center [822, 373] width 146 height 34
click at [809, 376] on span "Status" at bounding box center [822, 373] width 146 height 34
click at [809, 401] on span "Type" at bounding box center [822, 403] width 146 height 34
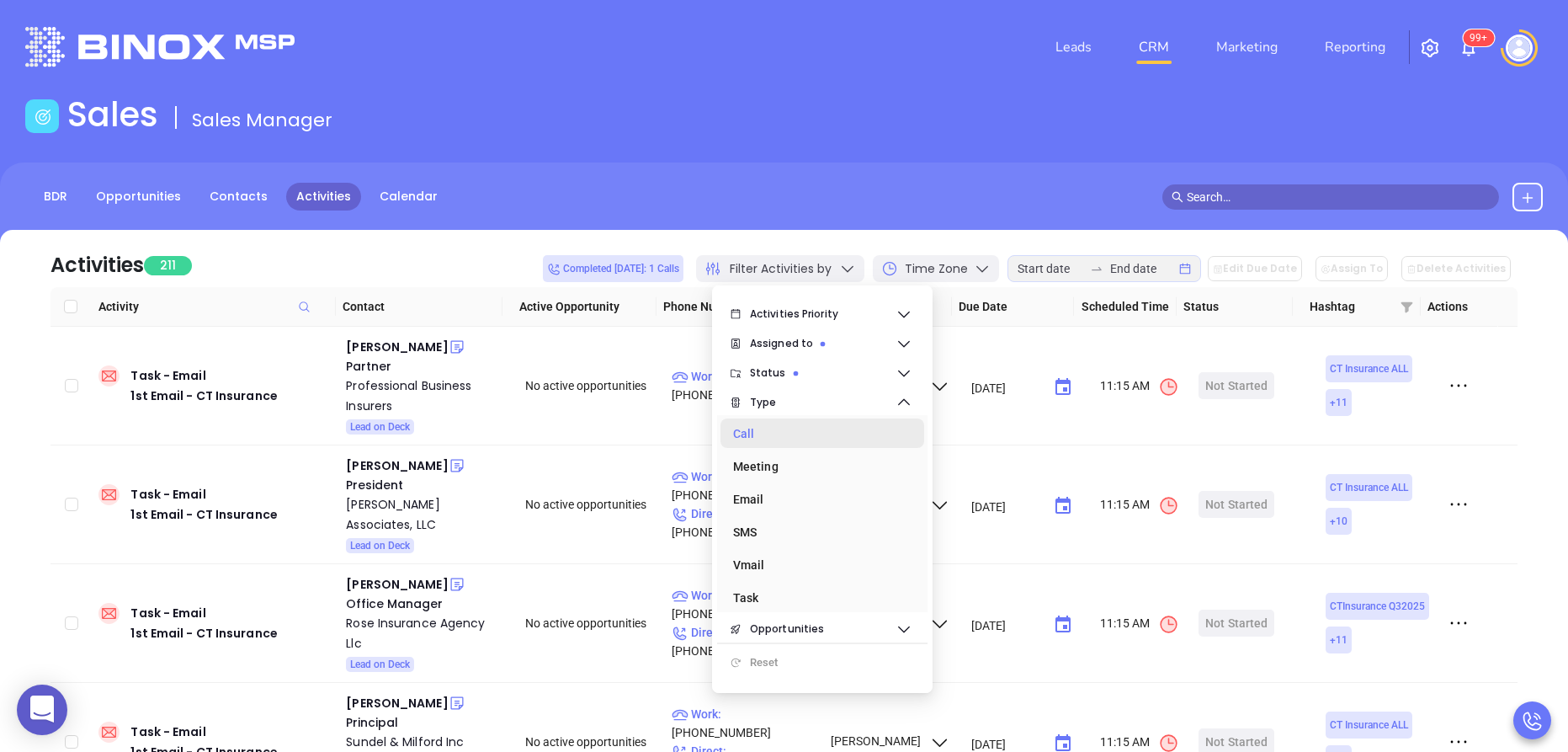
click at [752, 432] on div "Call" at bounding box center [817, 434] width 168 height 34
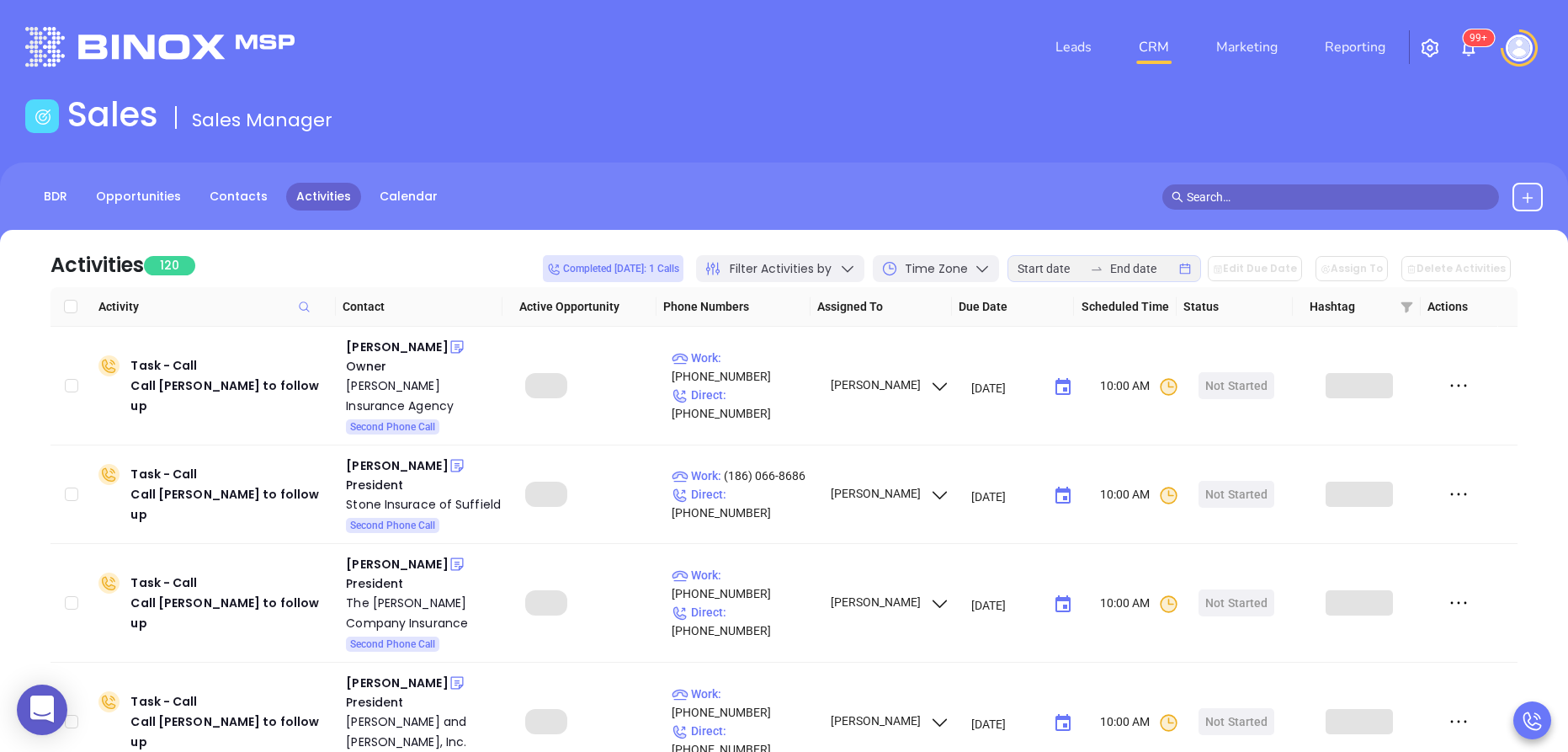
click at [350, 261] on div "Activities 120 Completed today: 1 Calls Filter Activities by Time Zone Edit Due…" at bounding box center [784, 258] width 1467 height 57
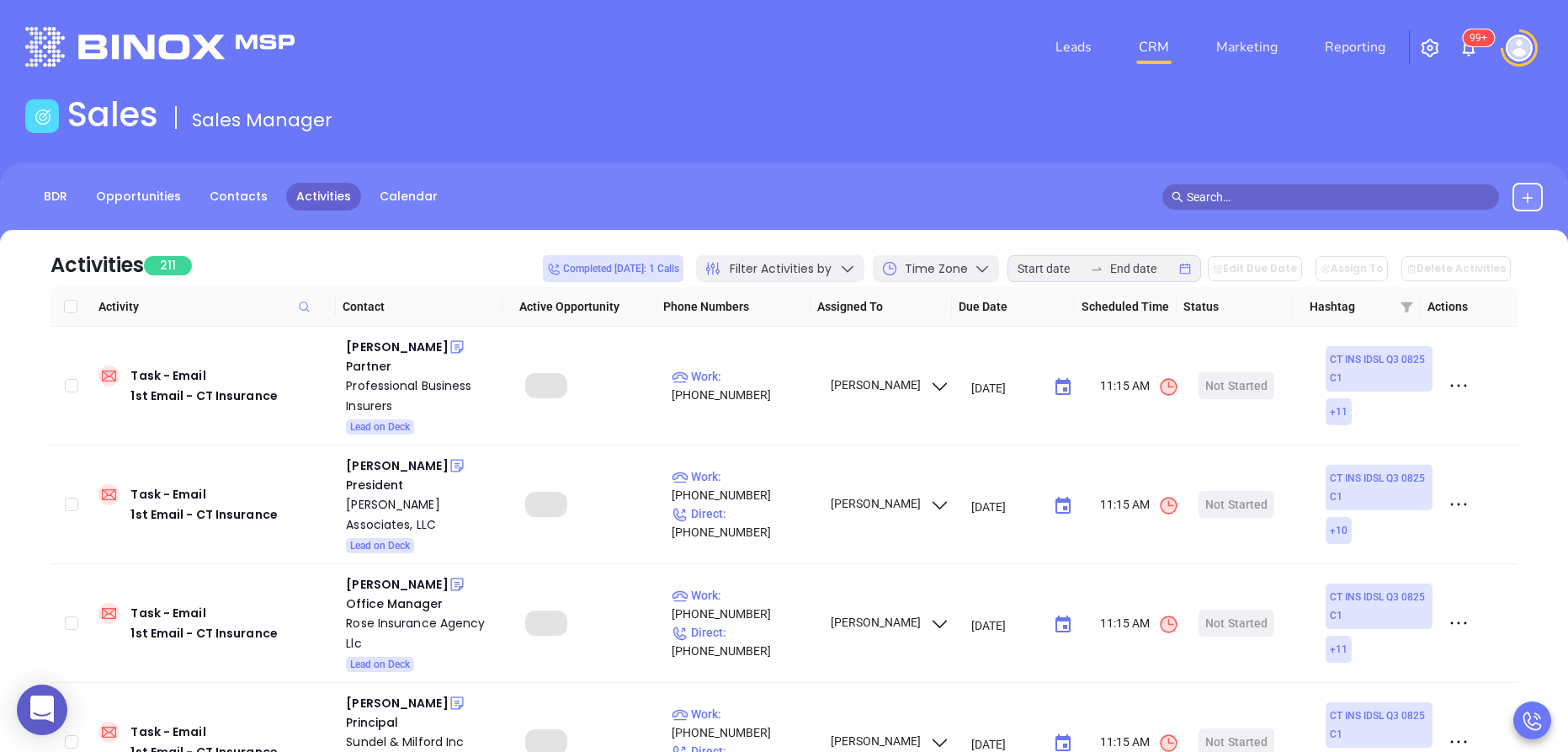
click at [849, 272] on div "Filter Activities by" at bounding box center [781, 268] width 168 height 27
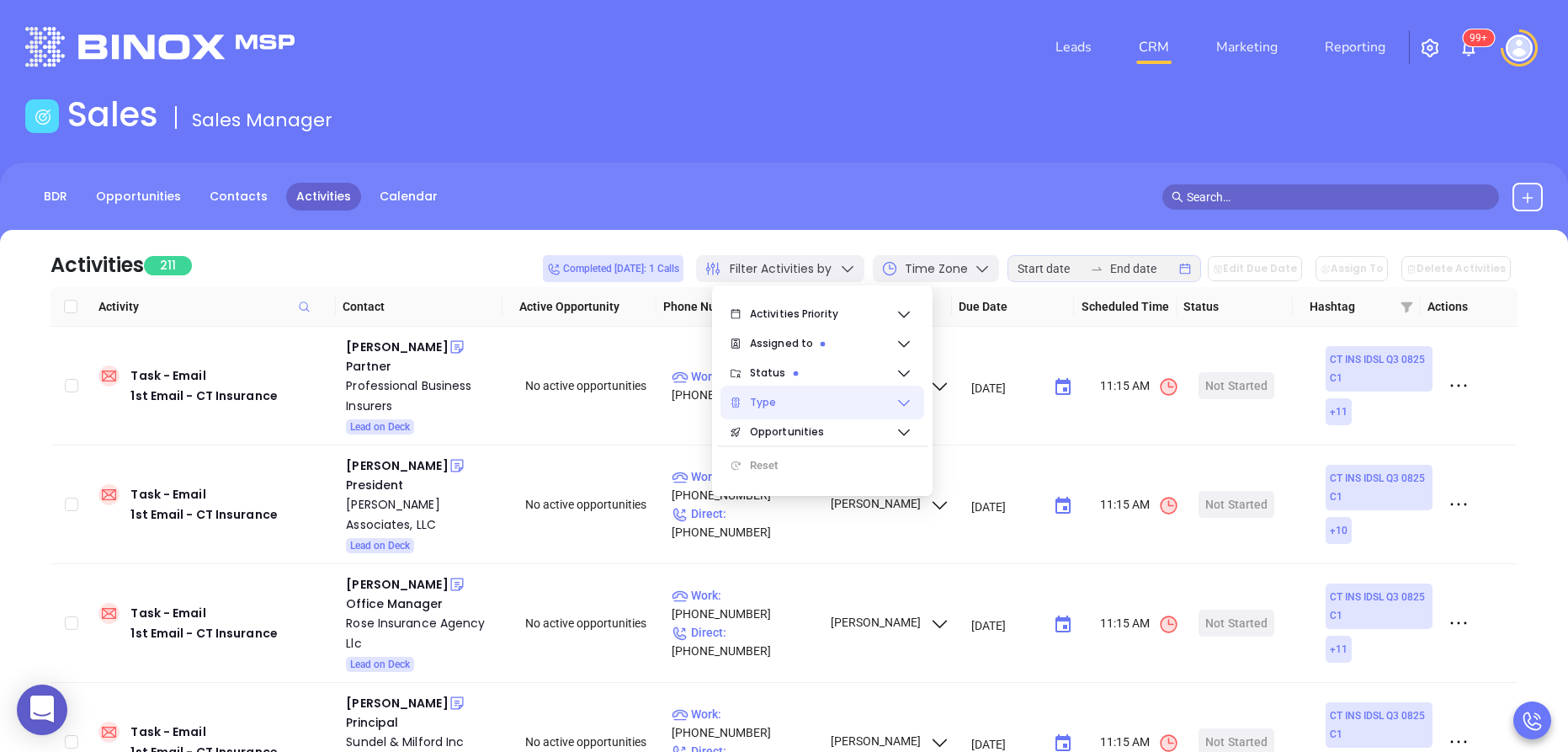
click at [867, 403] on span "Type" at bounding box center [822, 403] width 146 height 34
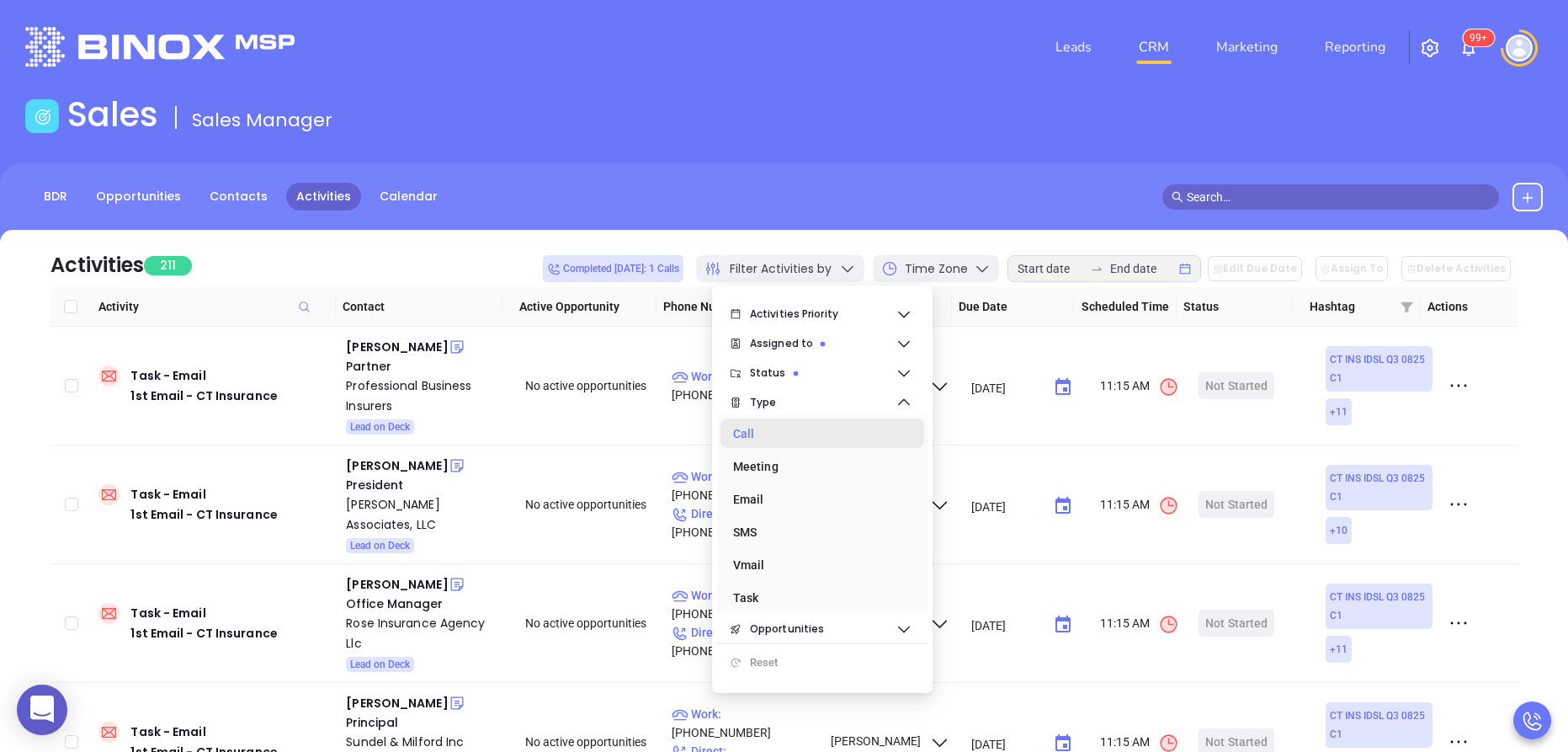
click at [793, 436] on div "Call" at bounding box center [817, 434] width 168 height 34
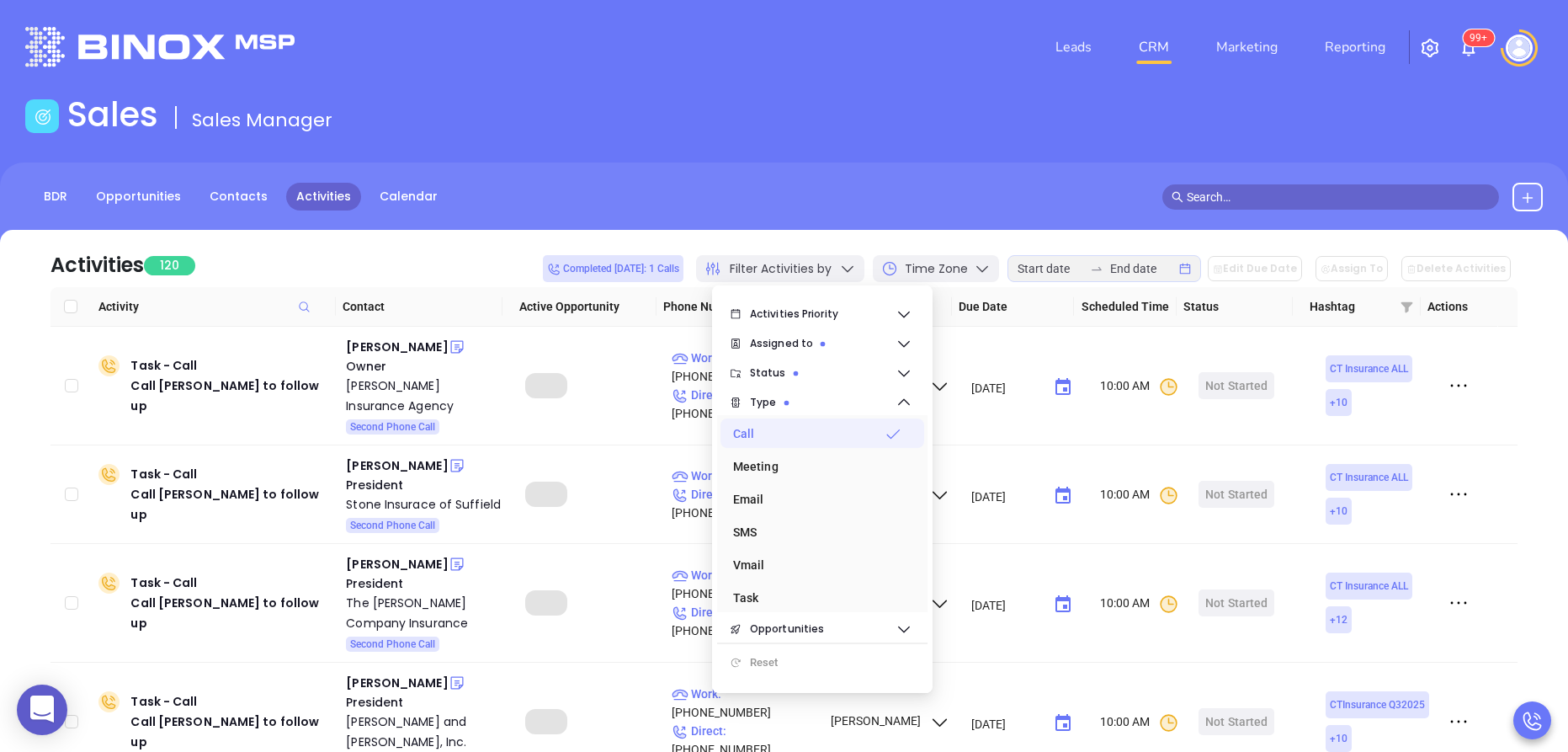
click at [371, 271] on div "Activities 120 Completed [DATE]: 1 Calls Filter Activities by Time Zone Edit Du…" at bounding box center [784, 258] width 1467 height 57
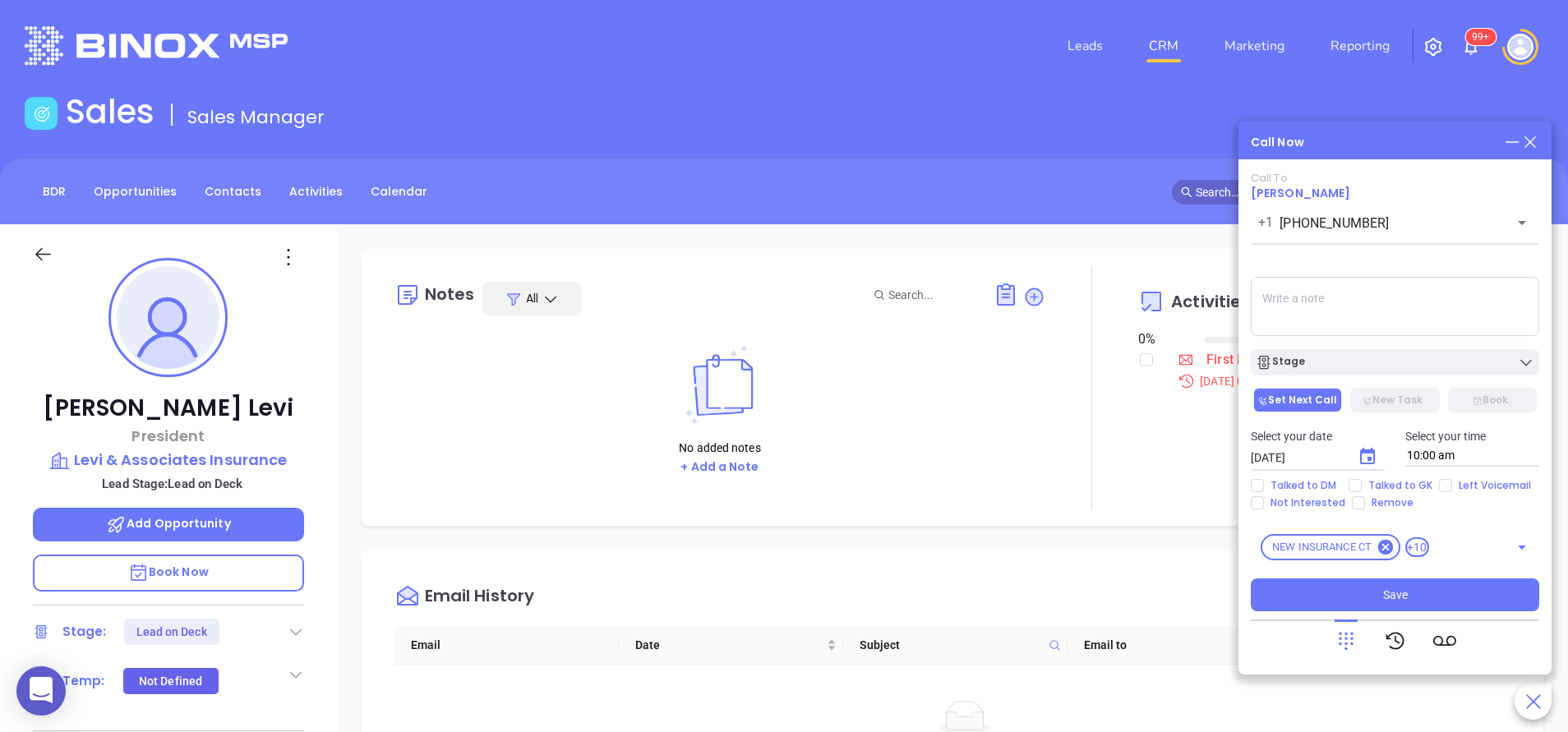
scroll to position [383, 0]
